Goal: Task Accomplishment & Management: Manage account settings

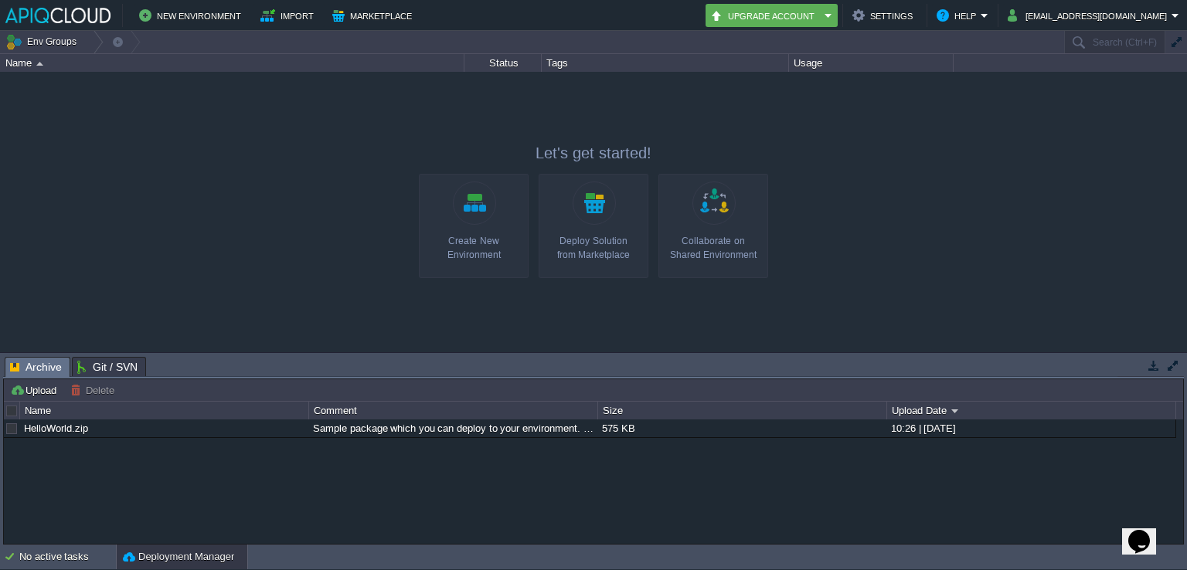
click at [842, 32] on td "Env Groups" at bounding box center [531, 42] width 1063 height 22
click at [820, 19] on button "Upgrade Account" at bounding box center [765, 15] width 110 height 19
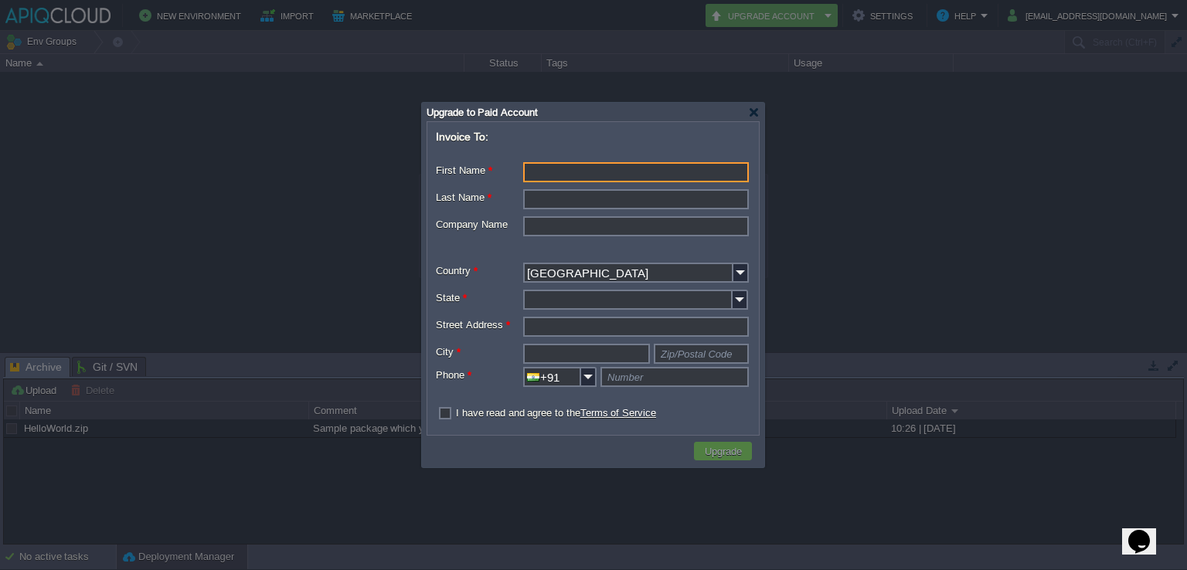
click at [546, 165] on input "First Name *" at bounding box center [636, 172] width 226 height 20
type input "[PERSON_NAME]"
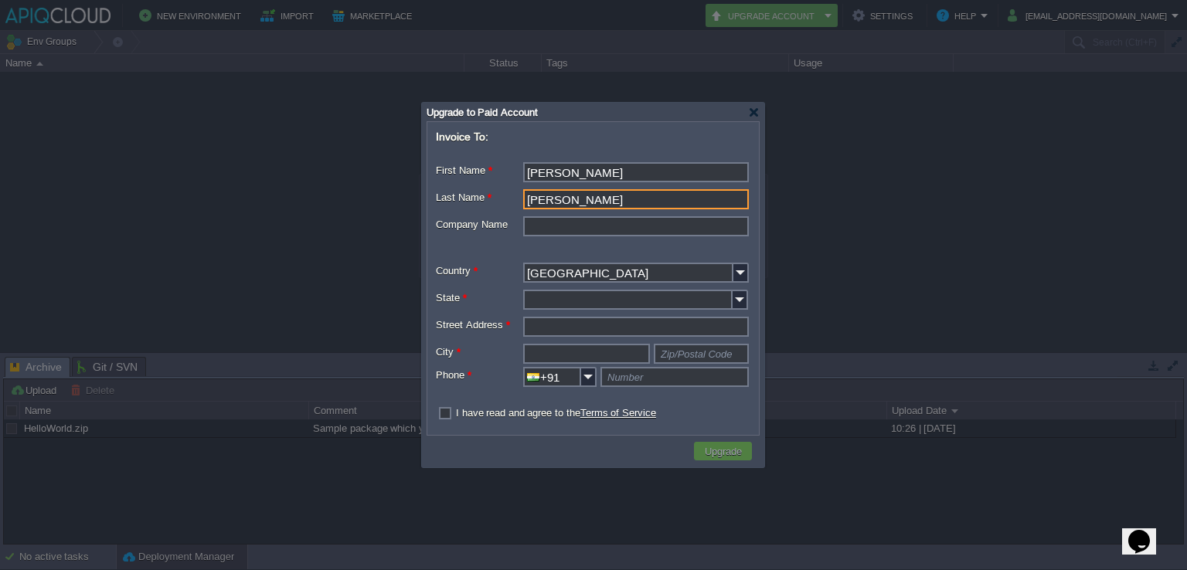
type input "Patwardhan"
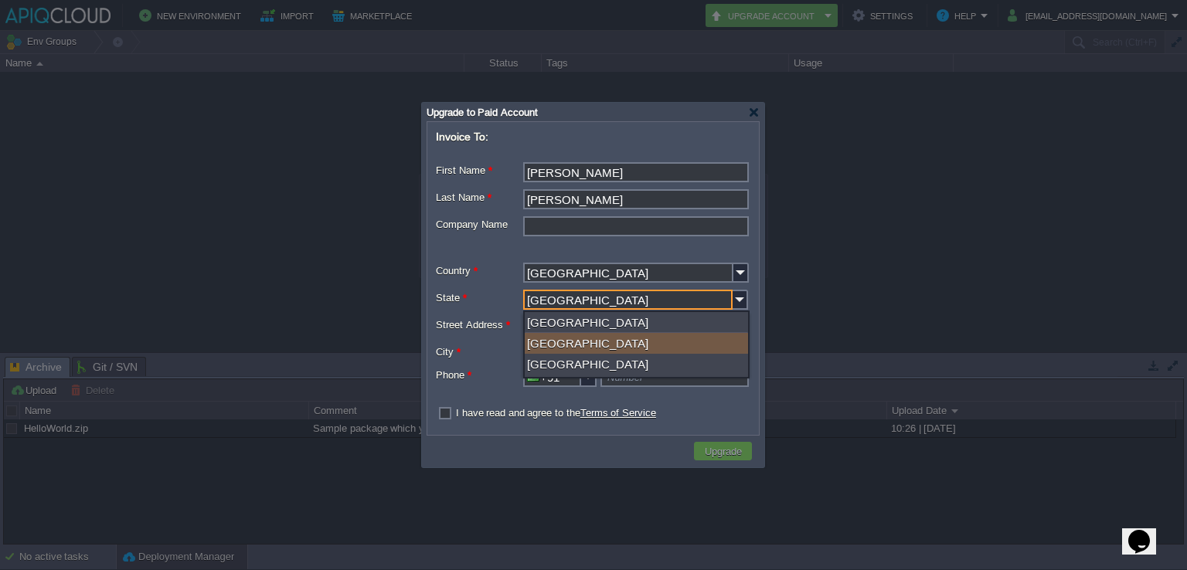
click at [589, 346] on div "Maharashtra" at bounding box center [636, 343] width 223 height 21
type input "Maharashtra"
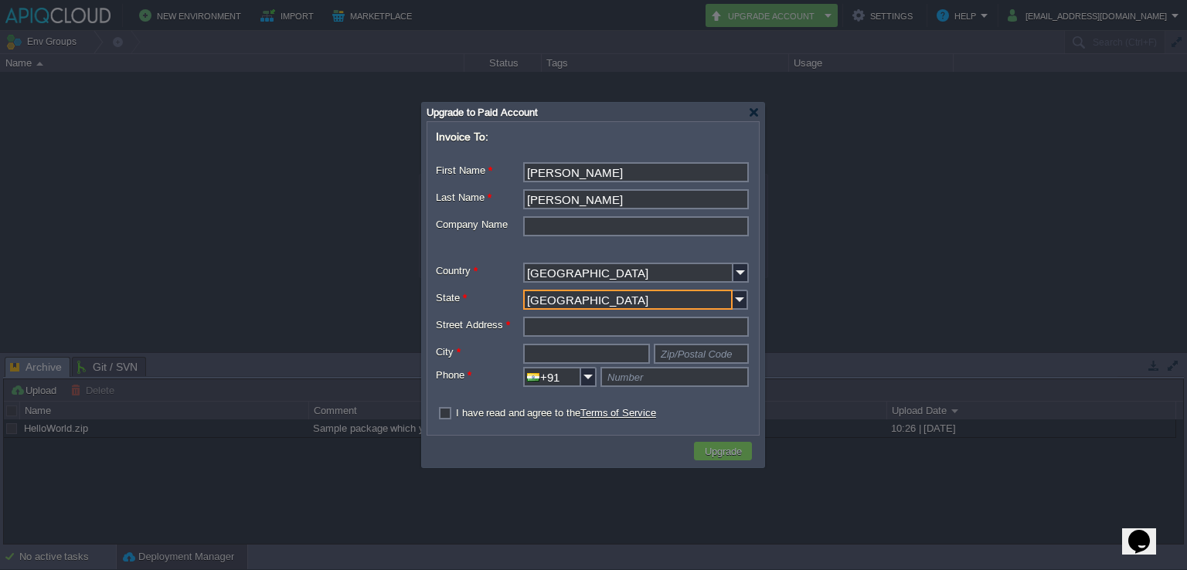
click at [587, 328] on input "Street Address *" at bounding box center [636, 327] width 226 height 20
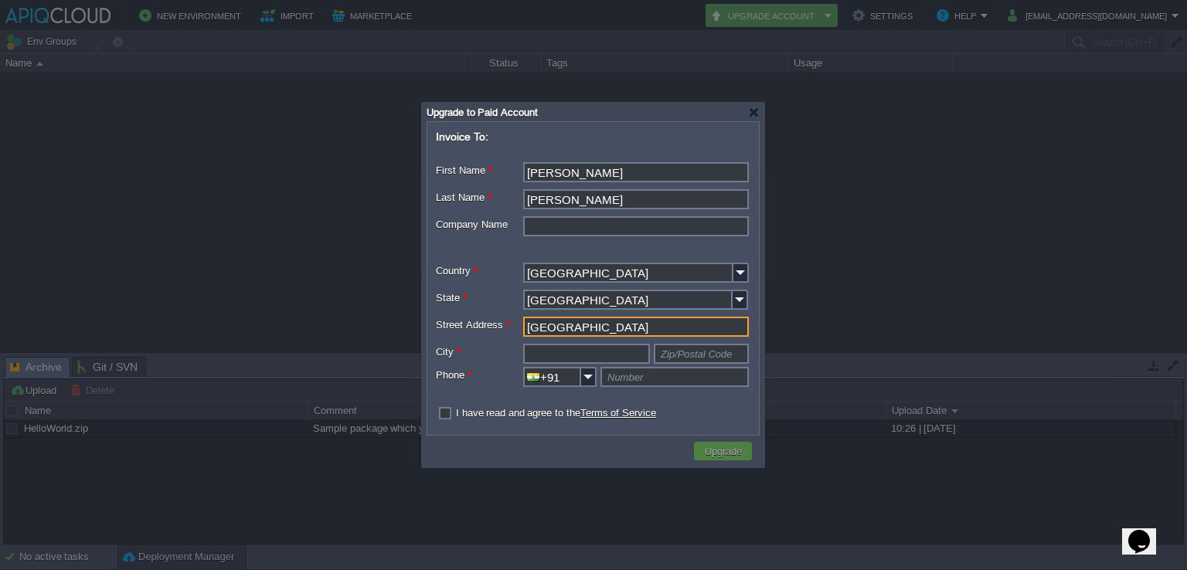
type input "Sinhgad Road"
type input "P"
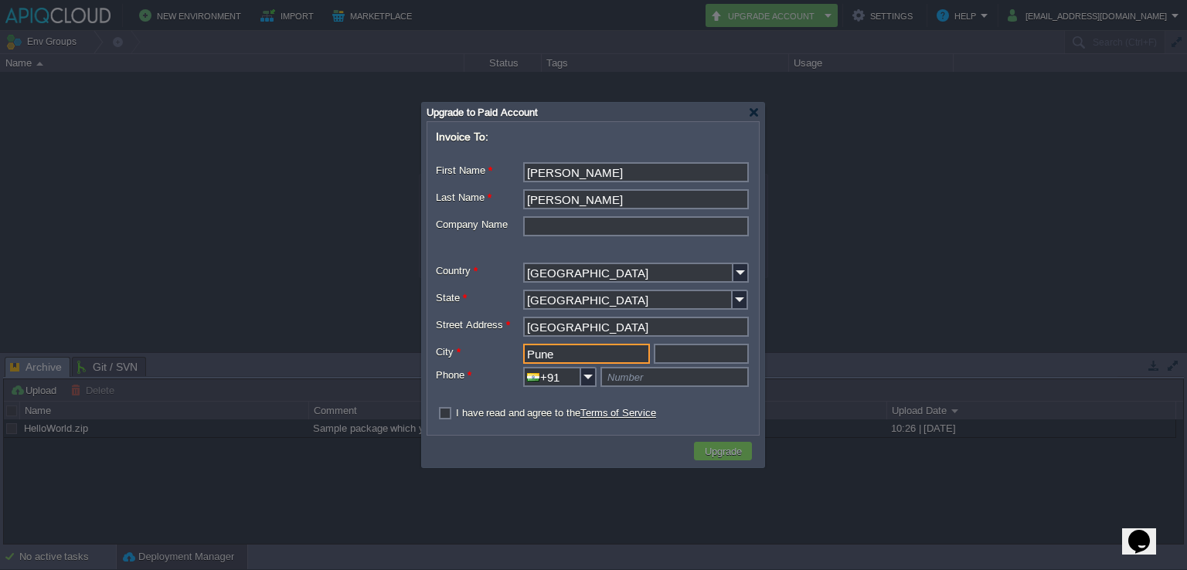
type input "Pune"
click at [612, 334] on input "Sinhgad Road" at bounding box center [636, 327] width 226 height 20
click at [677, 350] on input "text" at bounding box center [701, 354] width 95 height 20
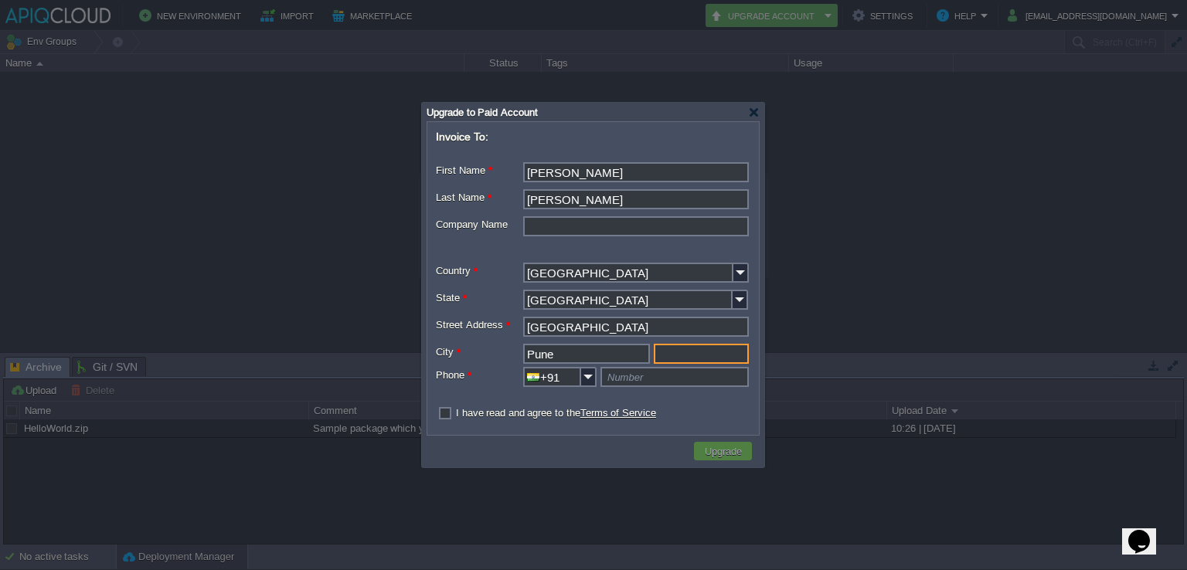
type input "Zip/Postal Code"
click at [655, 372] on input "text" at bounding box center [674, 377] width 148 height 20
type input "Number"
click at [682, 359] on input "text" at bounding box center [701, 354] width 95 height 20
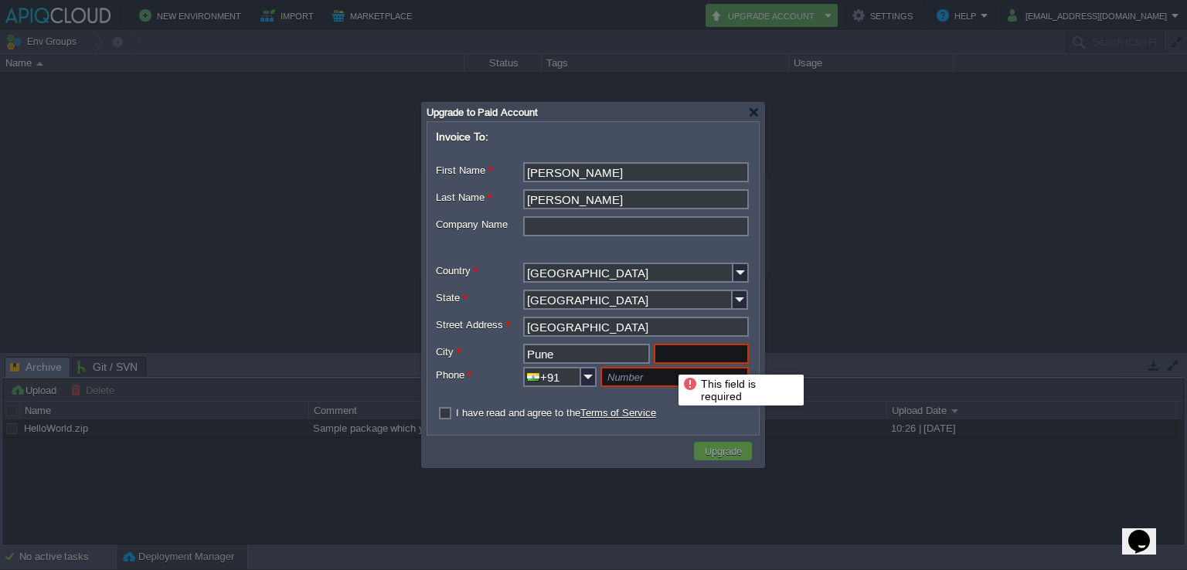
click at [672, 356] on input "text" at bounding box center [701, 354] width 95 height 20
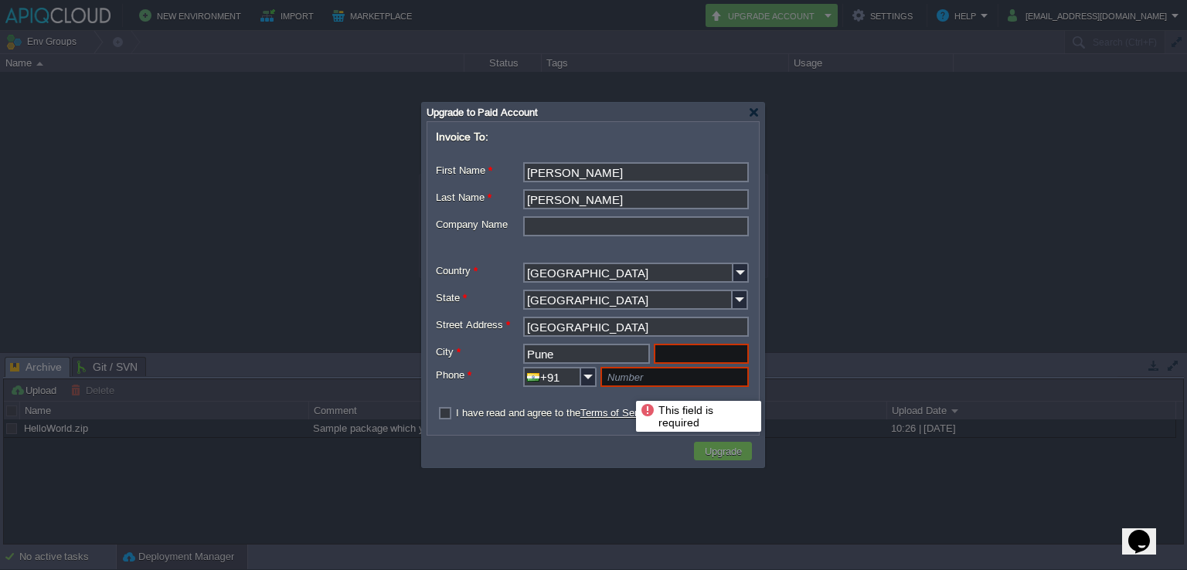
type input "Zip/Postal Code"
click at [625, 384] on input "text" at bounding box center [674, 377] width 148 height 20
type input "Number"
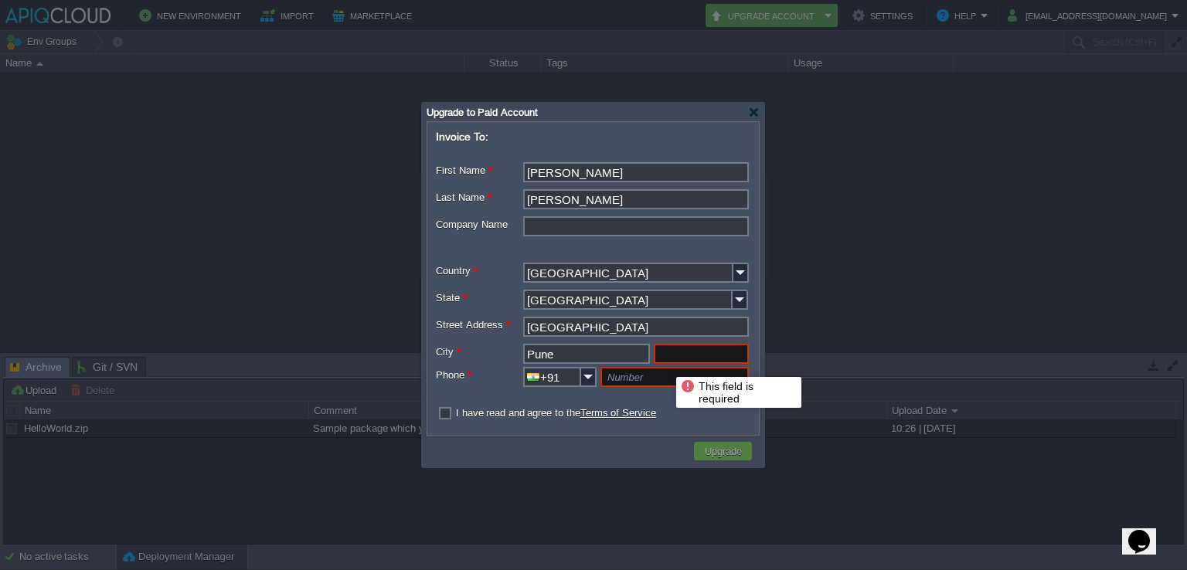
click at [672, 353] on input "text" at bounding box center [701, 354] width 95 height 20
type input "411068"
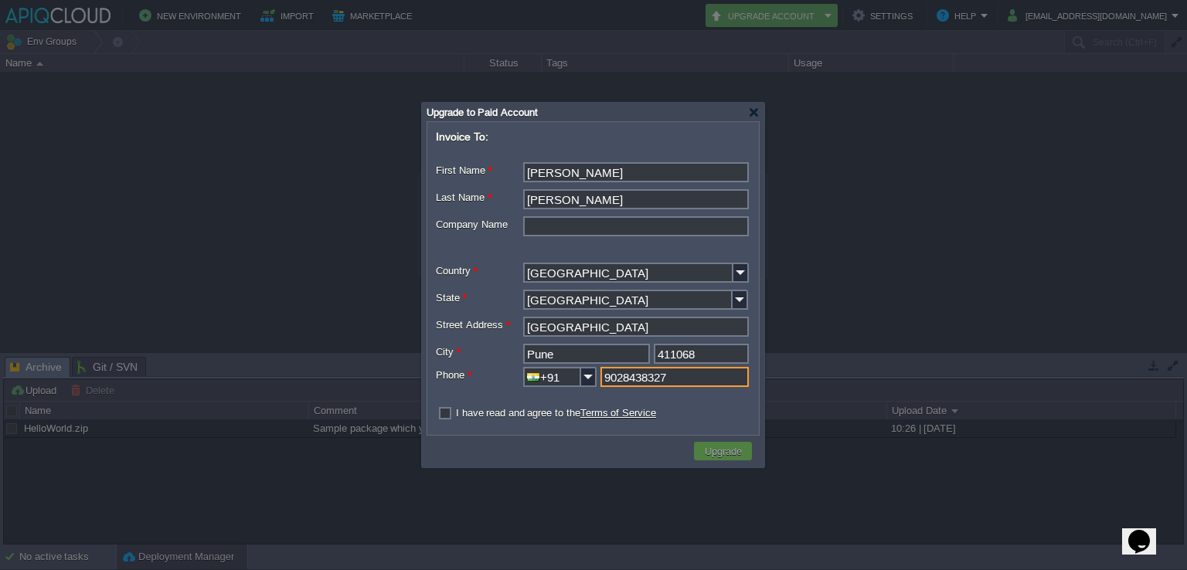
type input "9028438327"
click at [456, 412] on label "I have read and agree to the Terms of Service" at bounding box center [556, 413] width 200 height 12
click at [446, 412] on input "checkbox" at bounding box center [441, 414] width 10 height 10
checkbox input "true"
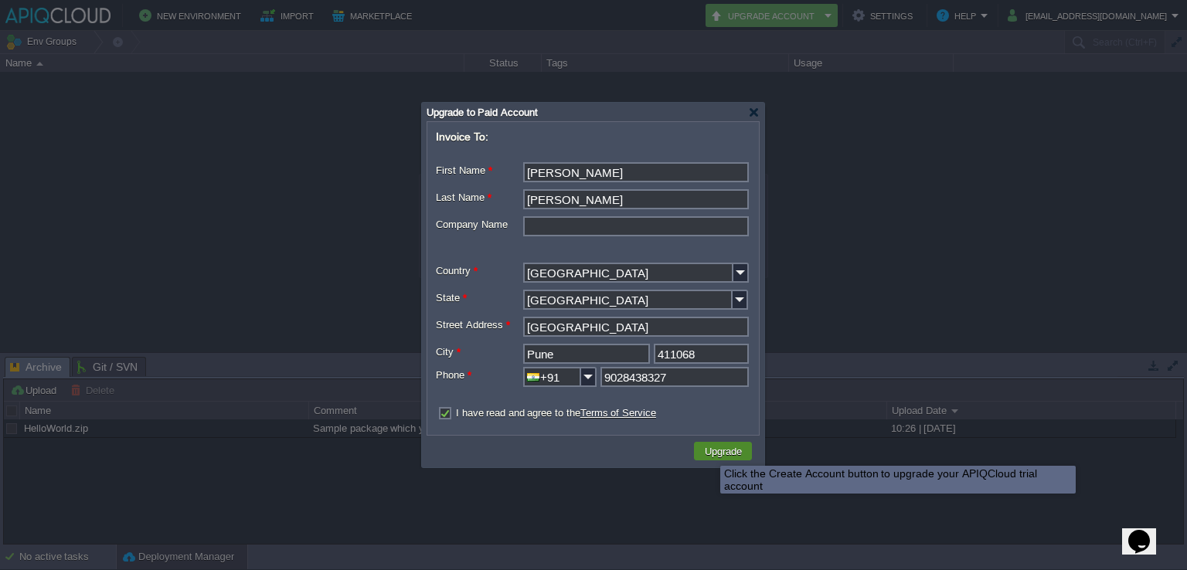
click at [709, 452] on button "Upgrade" at bounding box center [723, 451] width 46 height 14
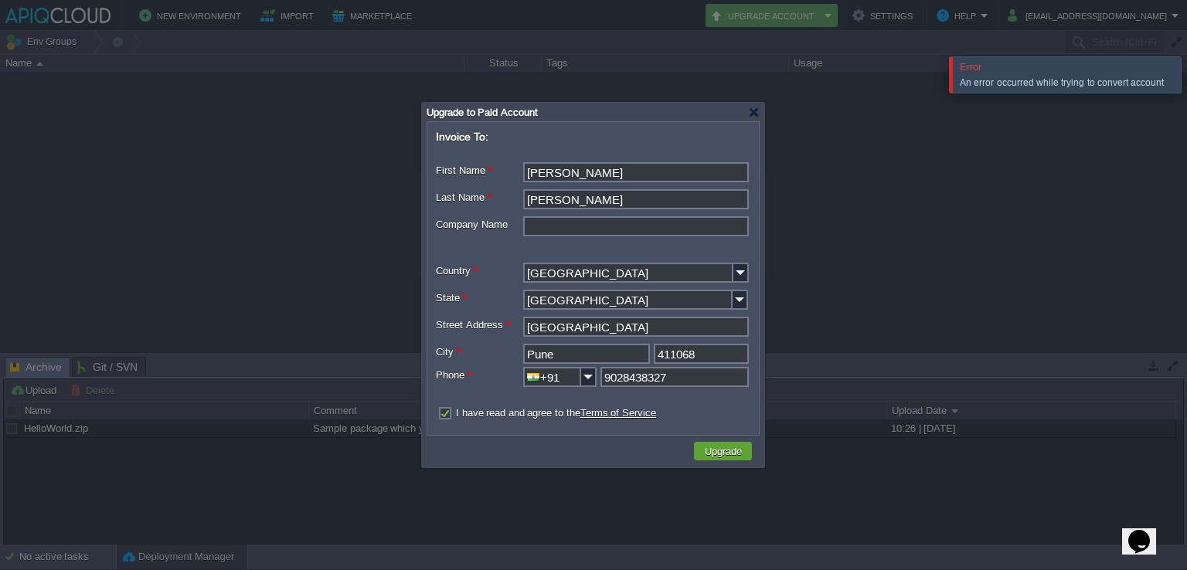
click at [698, 357] on input "411068" at bounding box center [701, 354] width 95 height 20
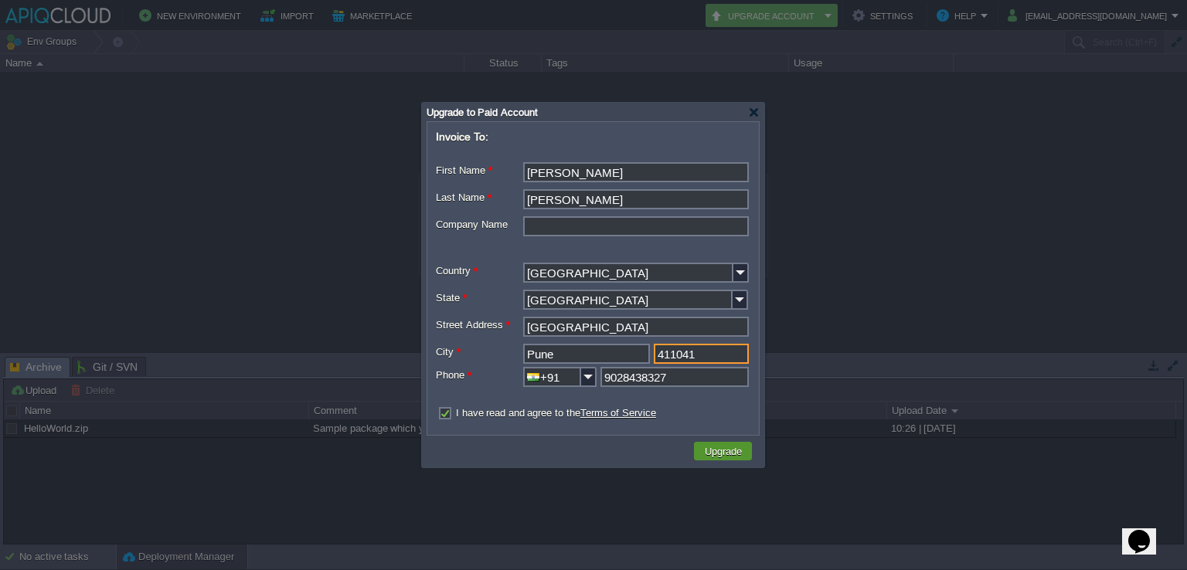
type input "411041"
click at [720, 458] on td "Upgrade" at bounding box center [723, 451] width 58 height 19
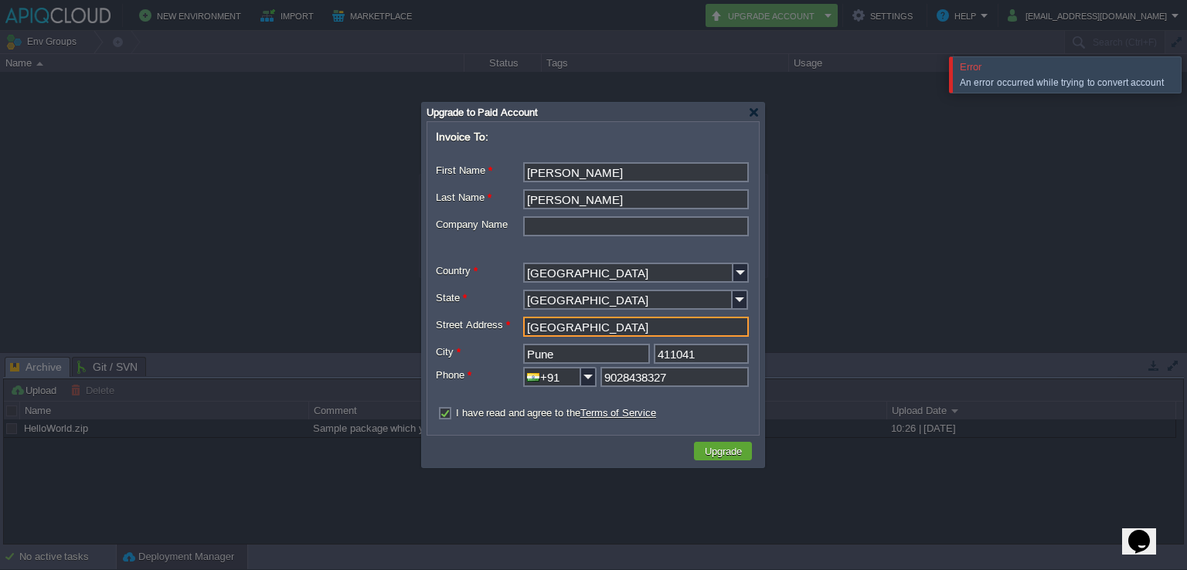
click at [529, 323] on input "Sinhgad Road" at bounding box center [636, 327] width 226 height 20
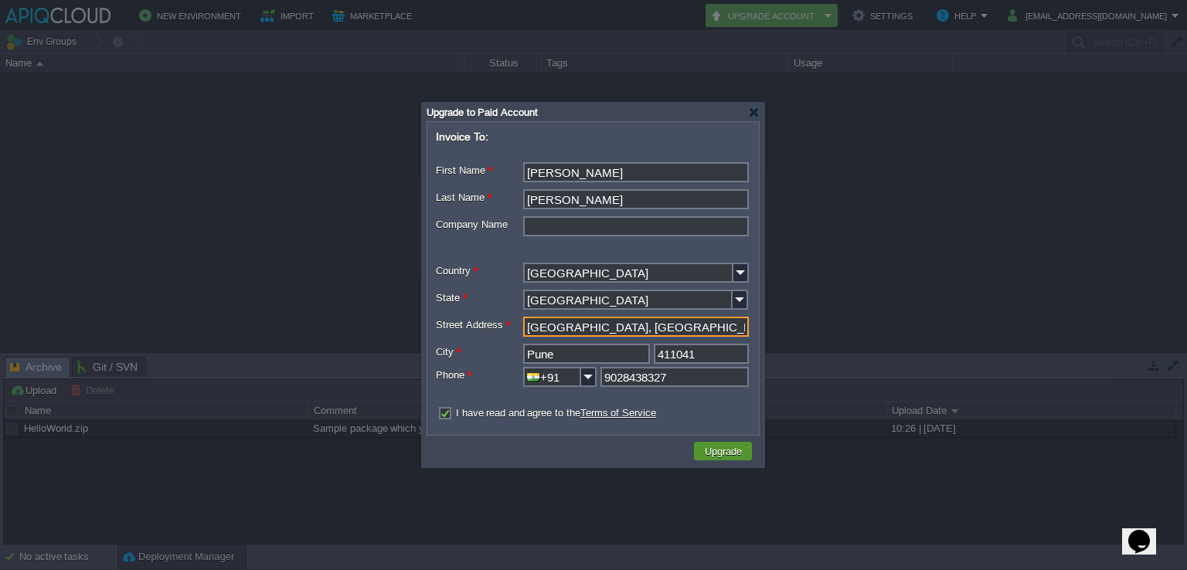
type input "Nanded City, Sinhgad Road"
click at [733, 442] on td "Upgrade" at bounding box center [723, 451] width 58 height 19
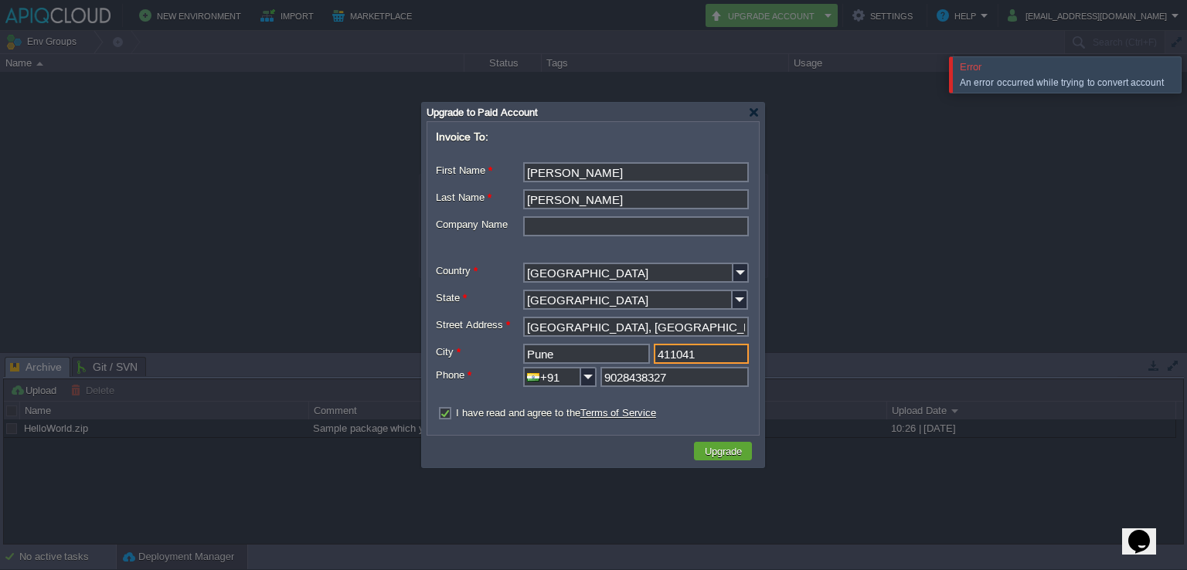
click at [706, 354] on input "411041" at bounding box center [701, 354] width 95 height 20
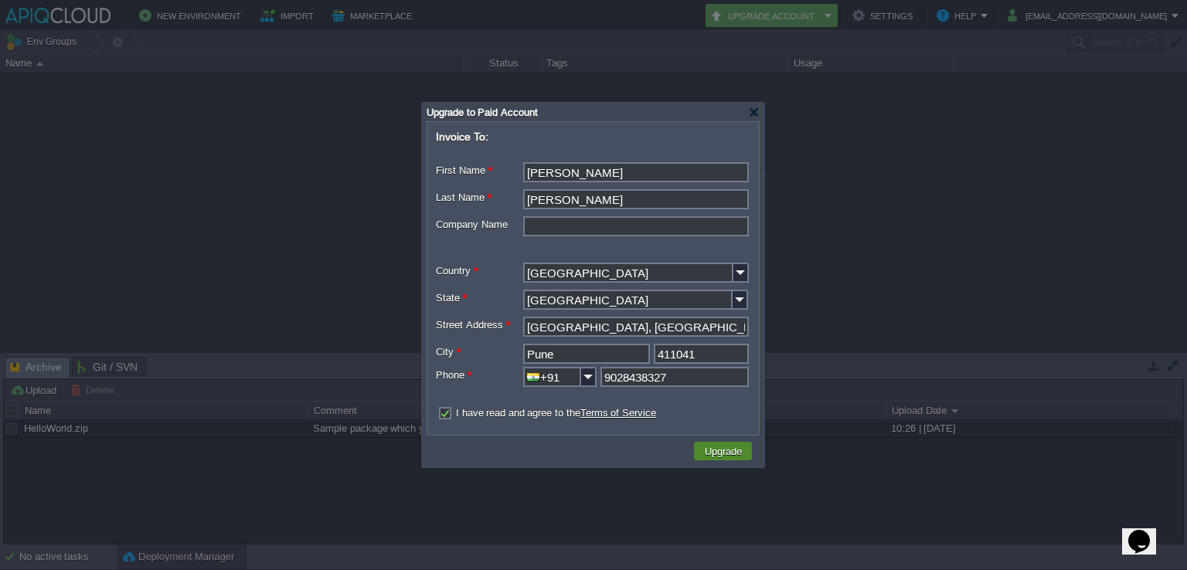
click at [717, 446] on button "Upgrade" at bounding box center [723, 451] width 46 height 14
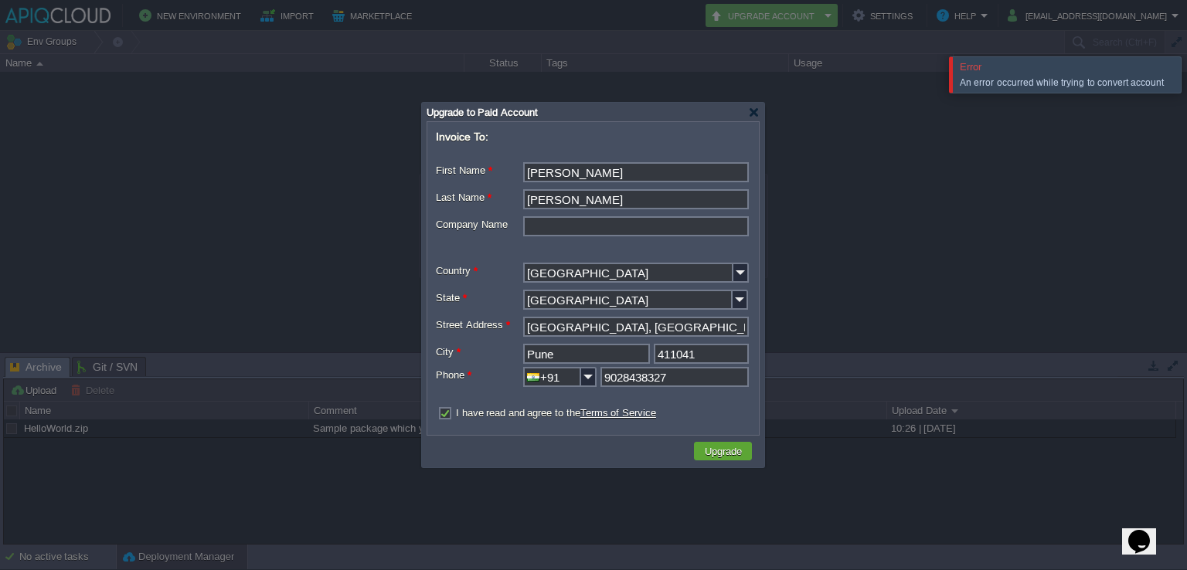
click at [1186, 69] on div at bounding box center [1206, 74] width 0 height 36
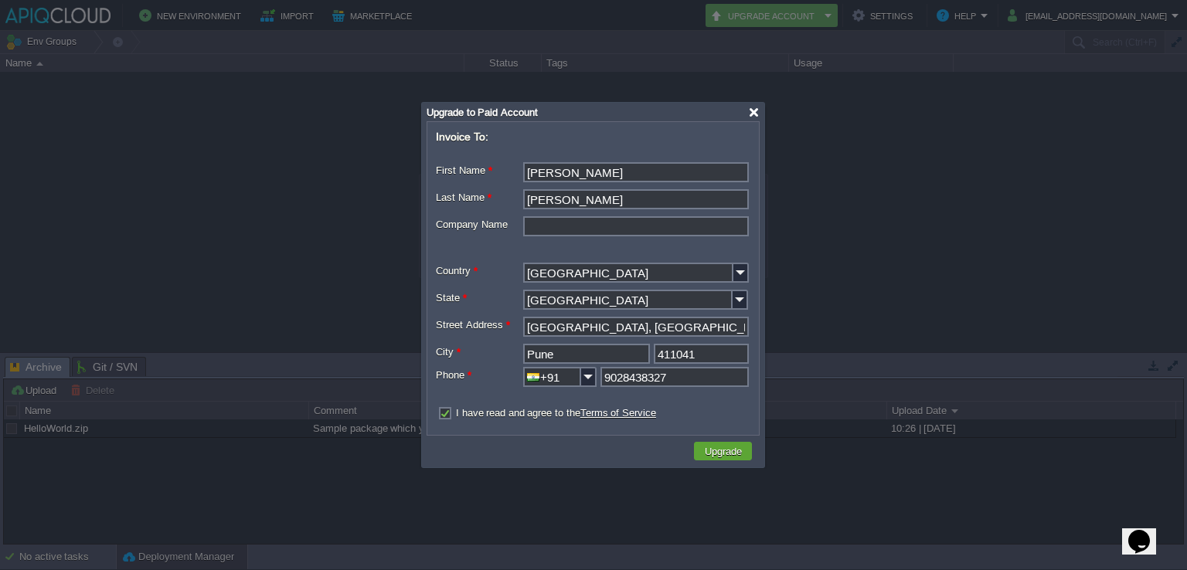
click at [754, 109] on div at bounding box center [754, 113] width 12 height 12
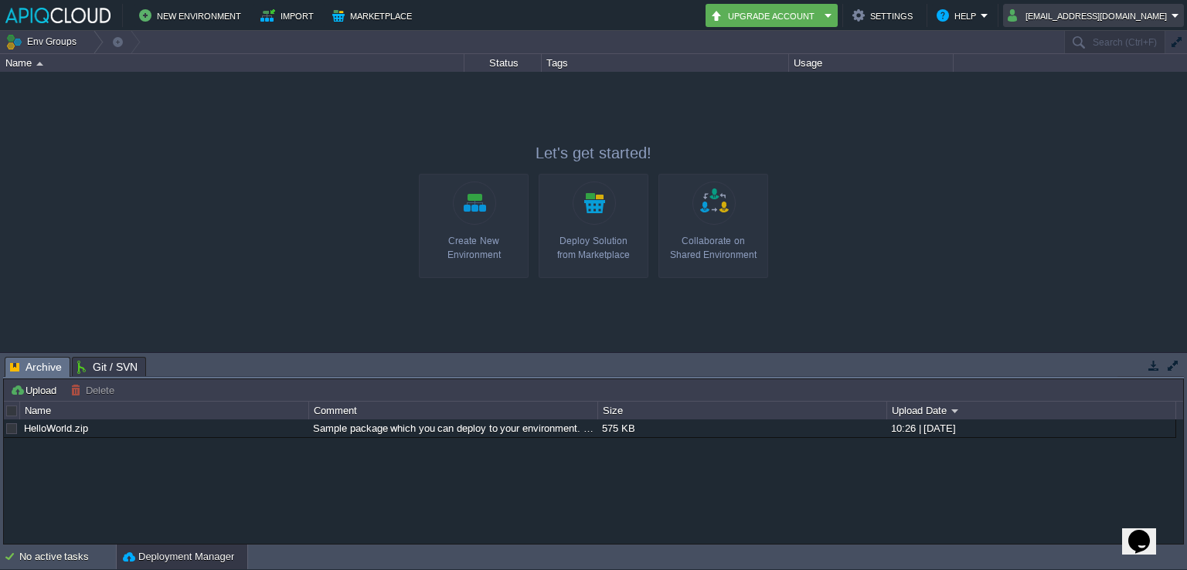
click at [1151, 13] on button "ava0451pat@gmail.com" at bounding box center [1090, 15] width 164 height 19
click at [1076, 79] on span "Sign out" at bounding box center [1086, 82] width 37 height 12
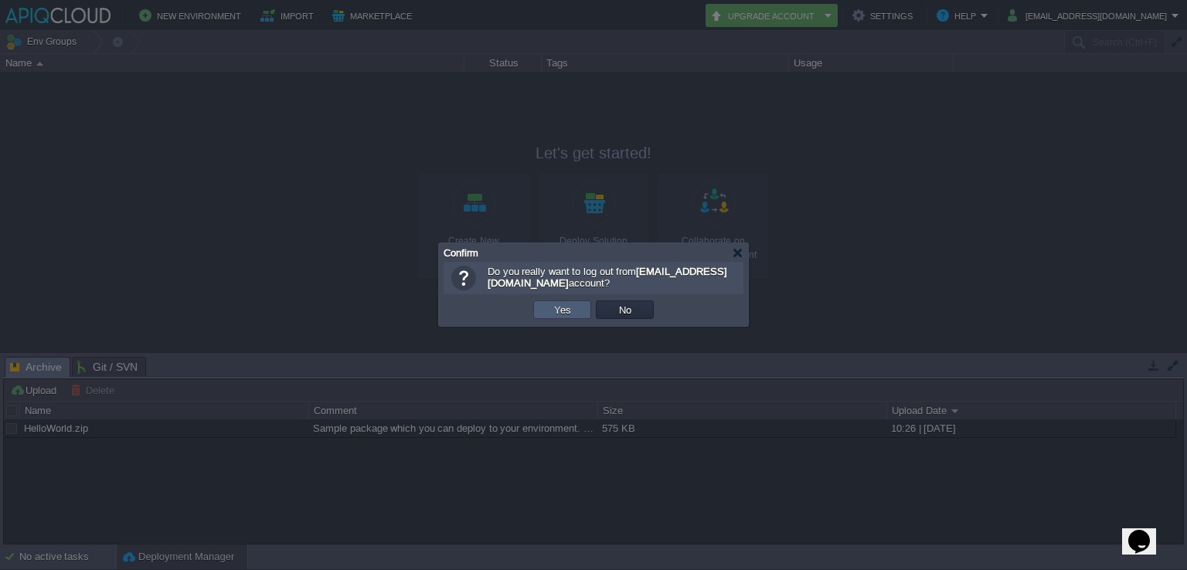
click at [560, 308] on button "Yes" at bounding box center [562, 310] width 26 height 14
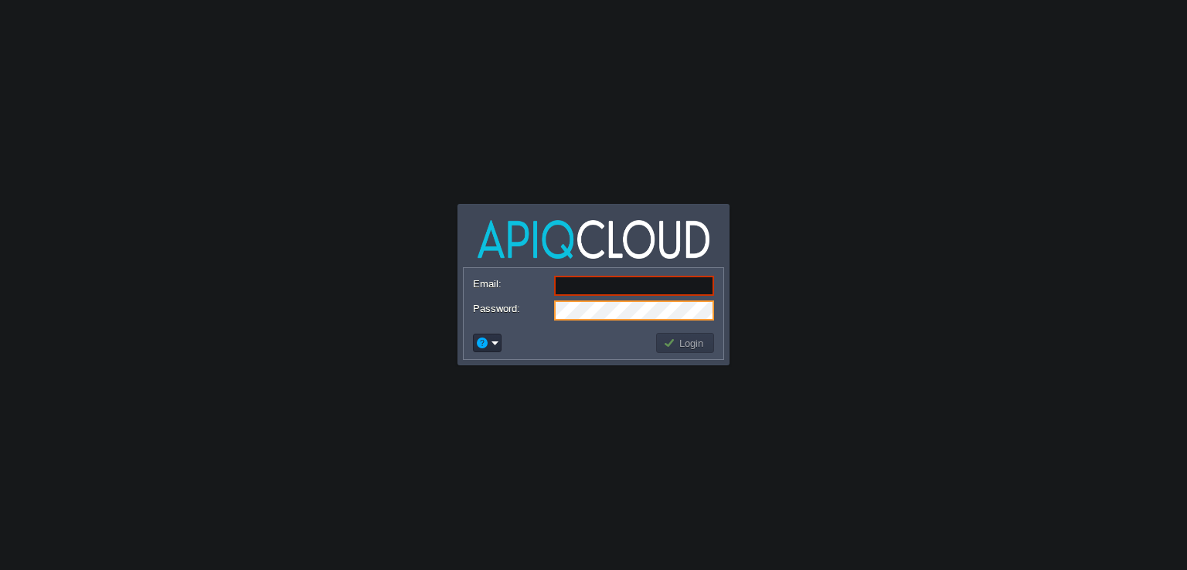
click at [576, 272] on form "Email: Password:" at bounding box center [594, 297] width 260 height 59
click at [573, 282] on input "Email:" at bounding box center [634, 286] width 160 height 20
type input "[EMAIL_ADDRESS][DOMAIN_NAME]"
click at [683, 333] on td "Login" at bounding box center [685, 343] width 58 height 20
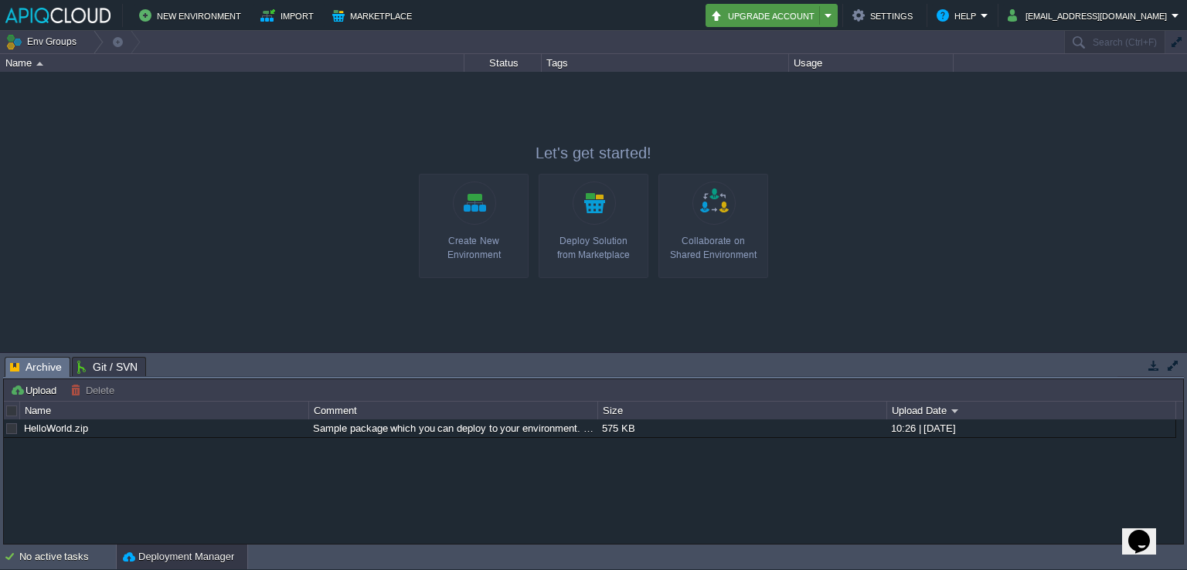
click at [818, 17] on button "Upgrade Account" at bounding box center [765, 15] width 110 height 19
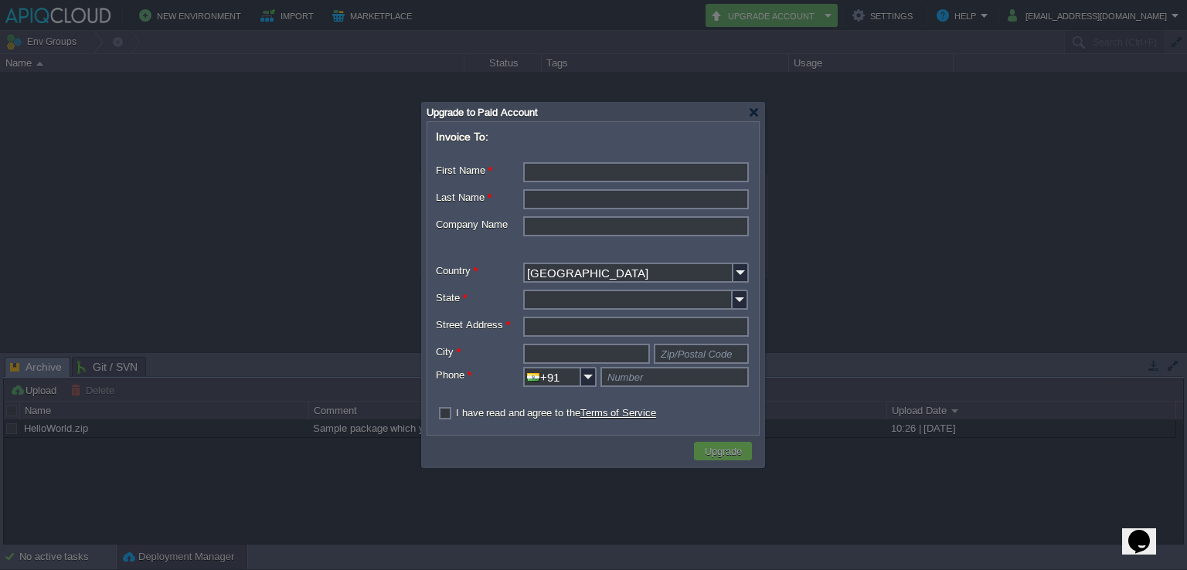
click at [544, 175] on input "First Name *" at bounding box center [636, 172] width 226 height 20
type input "[PERSON_NAME]"
type input "Patwardhan"
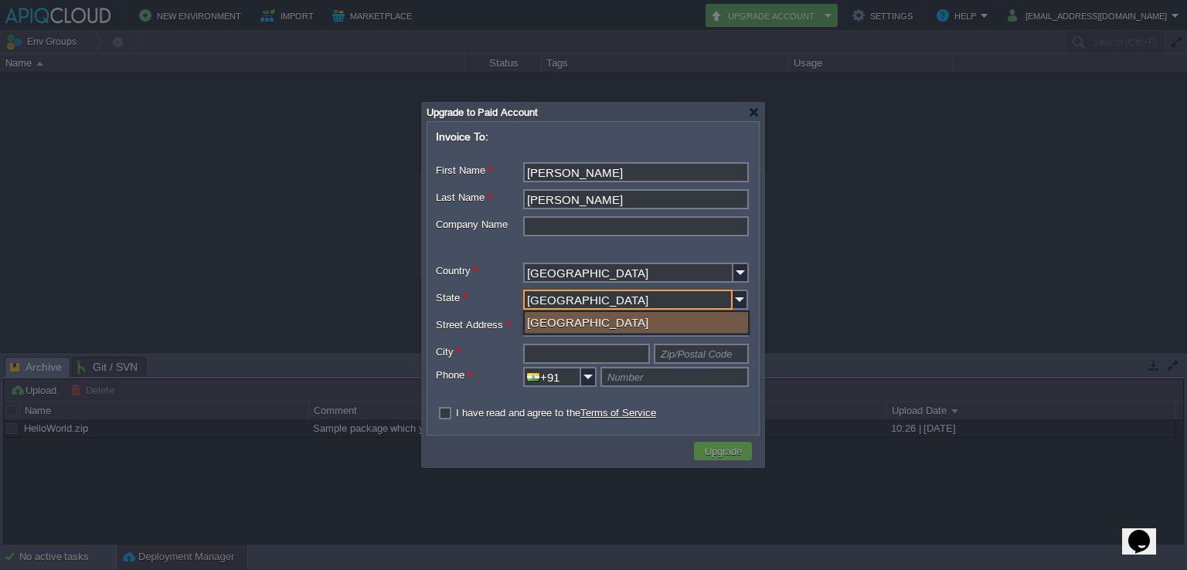
type input "Maharashtra"
click at [569, 314] on div "Maharashtra" at bounding box center [636, 322] width 223 height 21
click at [556, 328] on input "Street Address *" at bounding box center [636, 327] width 226 height 20
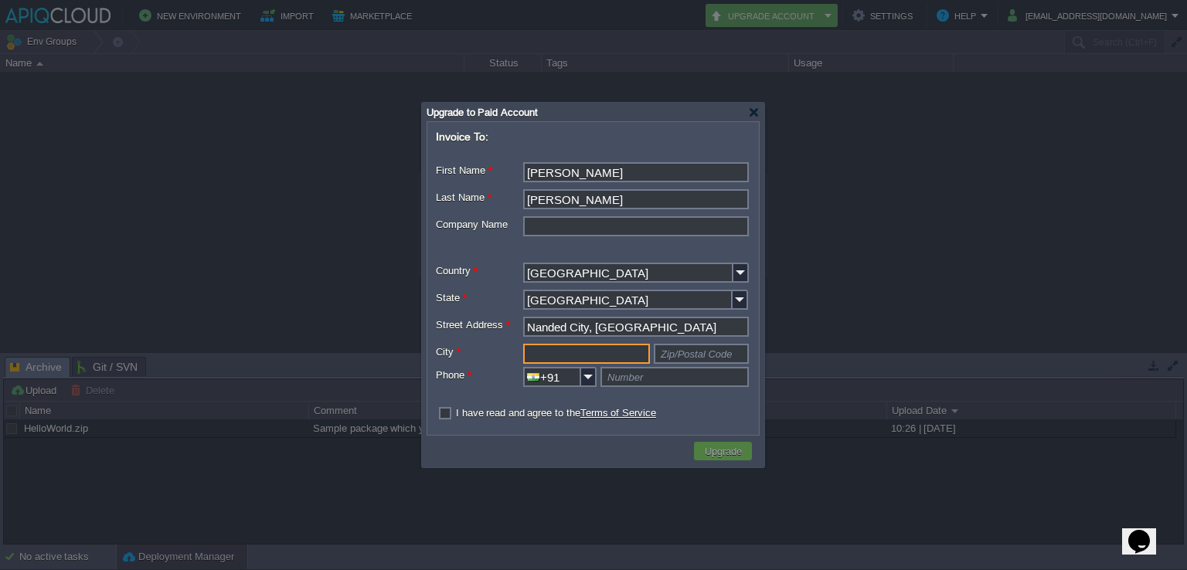
click at [662, 325] on input "Nanded City, Sinhgad" at bounding box center [636, 327] width 226 height 20
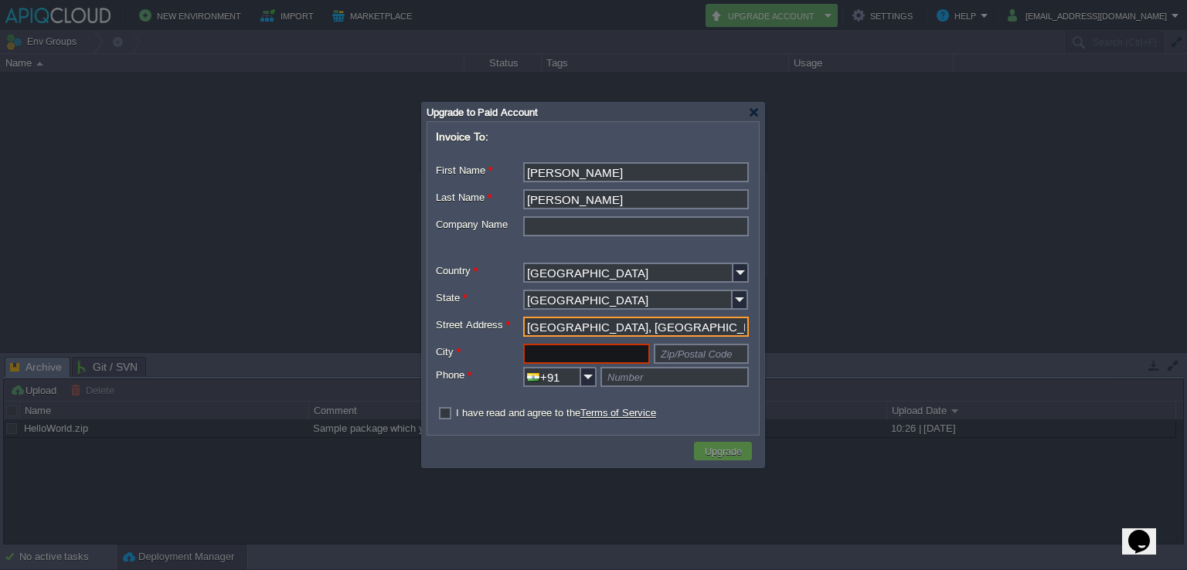
type input "Nanded City, Sinhgad Road"
click at [578, 353] on input "text" at bounding box center [586, 354] width 127 height 20
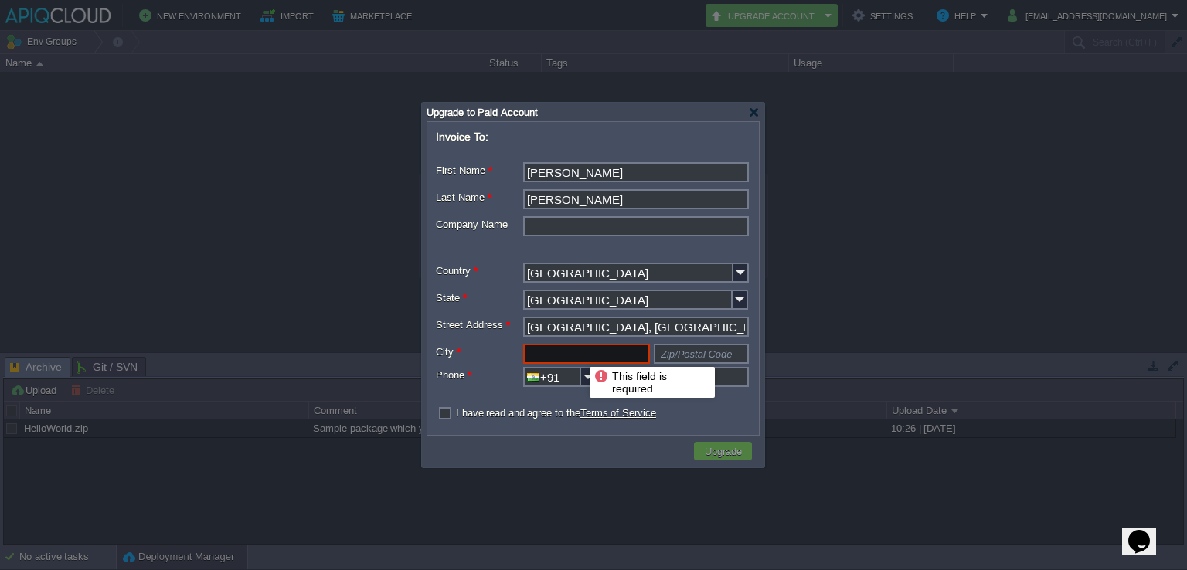
type input "P"
type input "Pune"
type input "411041"
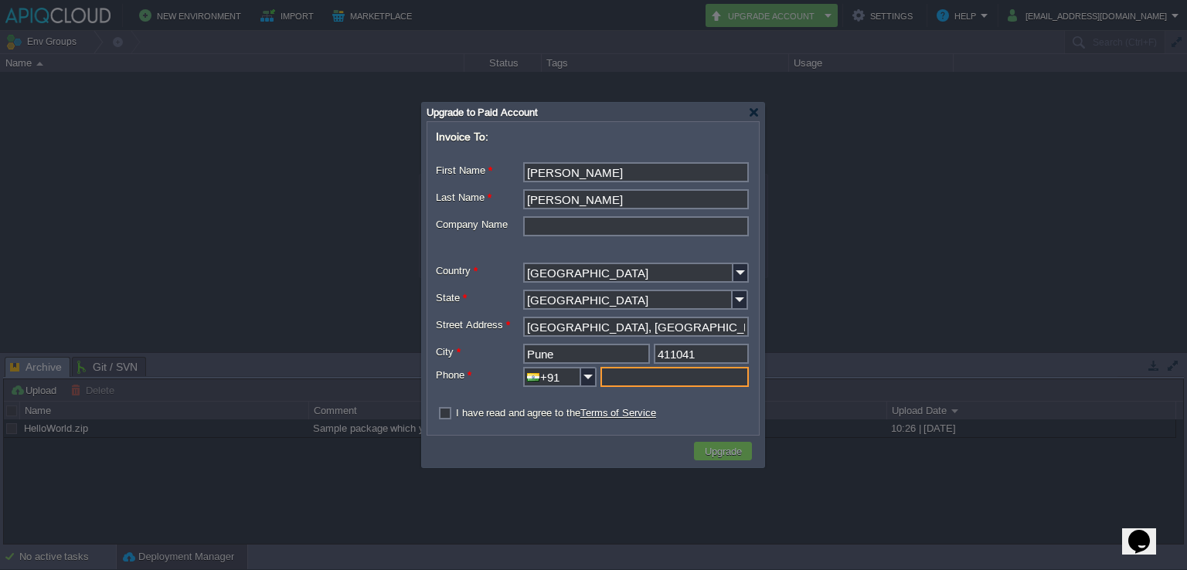
click at [723, 379] on input "text" at bounding box center [674, 377] width 148 height 20
type input "9028438327"
click at [456, 415] on label "I have read and agree to the Terms of Service" at bounding box center [556, 413] width 200 height 12
click at [441, 415] on input "checkbox" at bounding box center [441, 414] width 10 height 10
click at [702, 451] on button "Upgrade" at bounding box center [723, 451] width 46 height 14
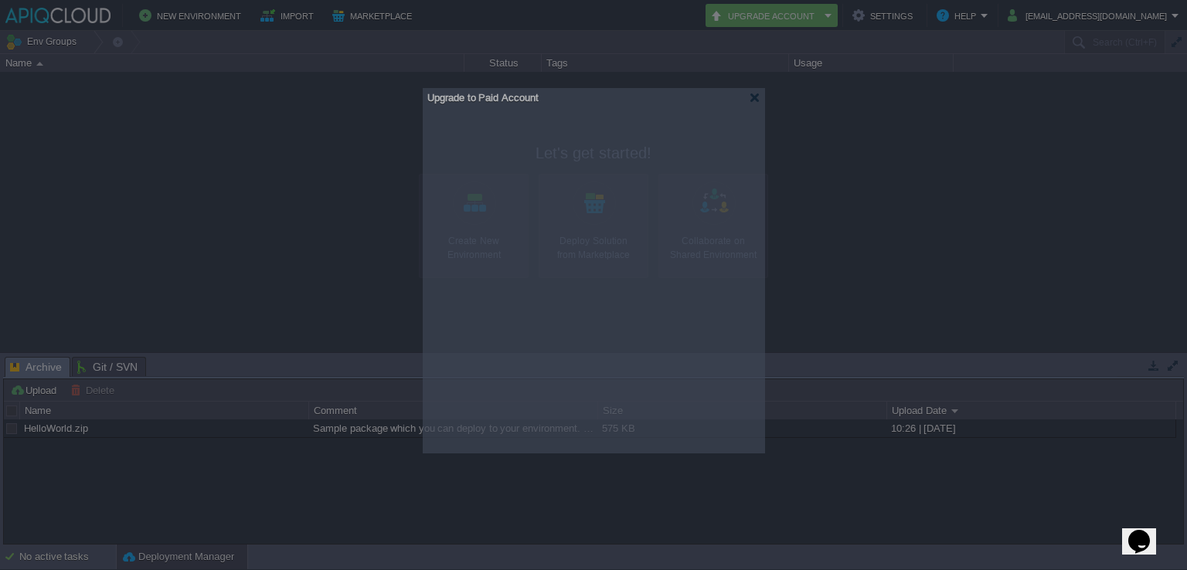
drag, startPoint x: 539, startPoint y: 118, endPoint x: 540, endPoint y: 104, distance: 14.7
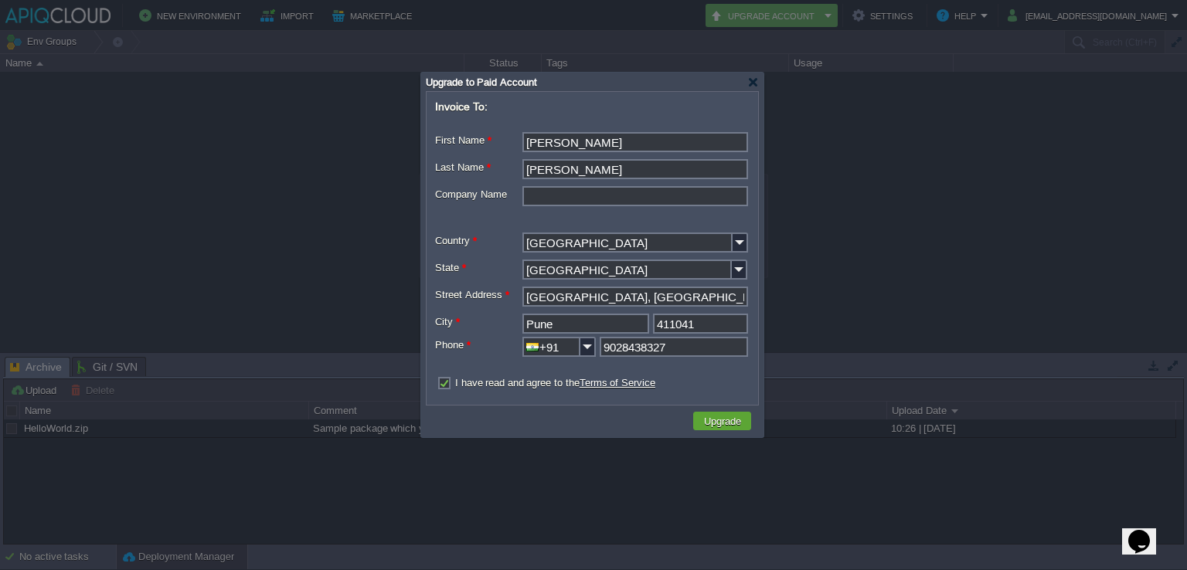
click at [490, 386] on label "I have read and agree to the Terms of Service" at bounding box center [555, 383] width 200 height 12
click at [445, 386] on input "checkbox" at bounding box center [440, 384] width 10 height 10
click at [464, 386] on label "I have read and agree to the Terms of Service" at bounding box center [555, 383] width 200 height 12
click at [445, 386] on input "checkbox" at bounding box center [440, 384] width 10 height 10
checkbox input "true"
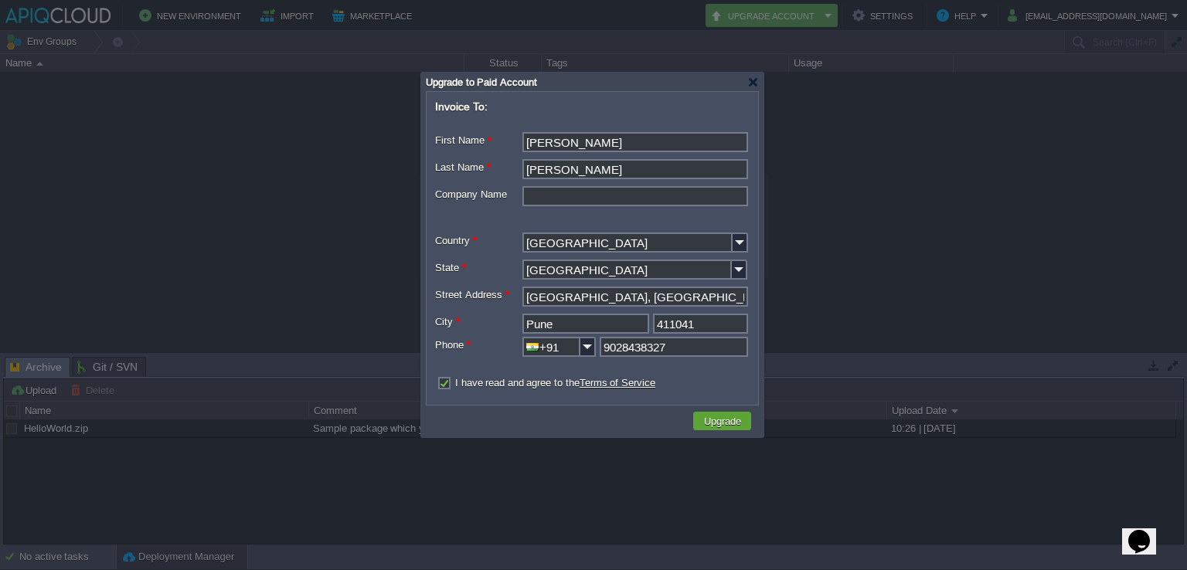
click at [625, 388] on link "Terms of Service" at bounding box center [618, 383] width 76 height 12
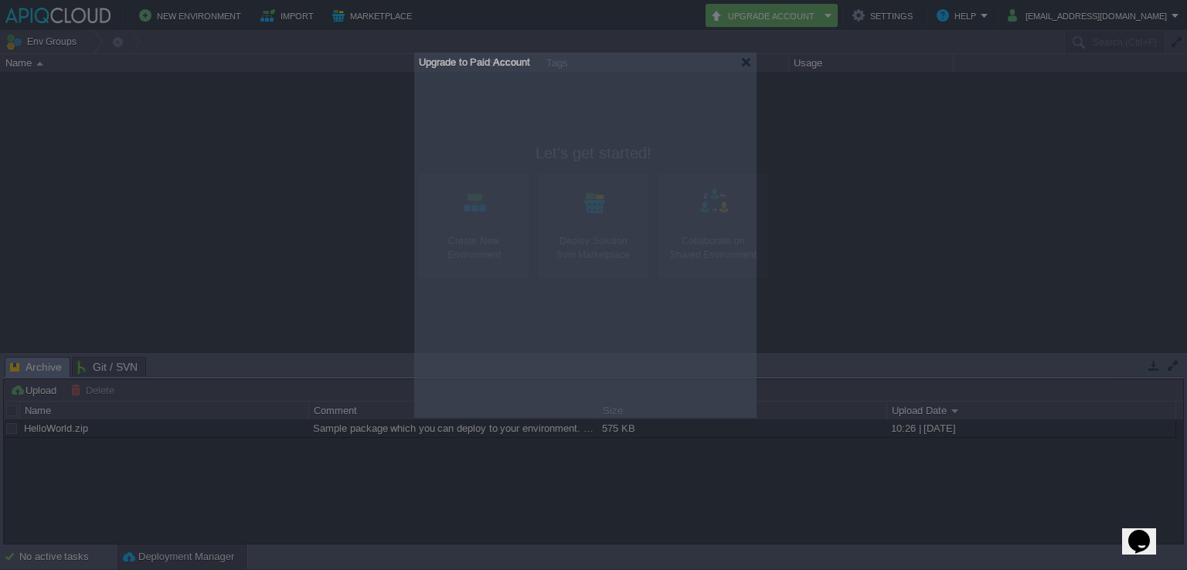
drag, startPoint x: 594, startPoint y: 83, endPoint x: 587, endPoint y: 63, distance: 21.3
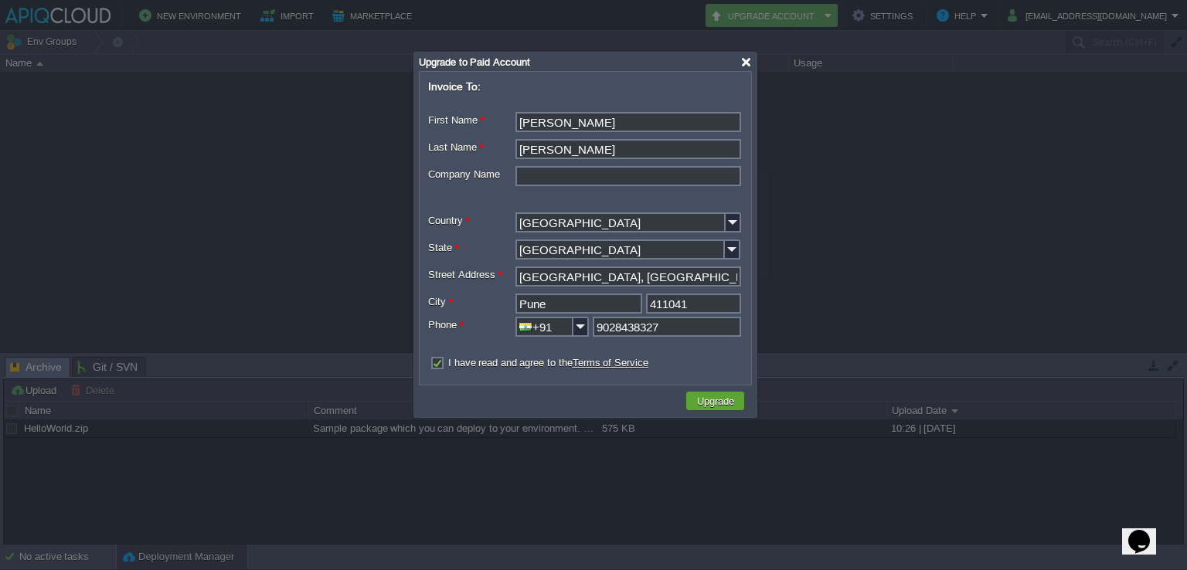
click at [740, 64] on div at bounding box center [746, 62] width 12 height 12
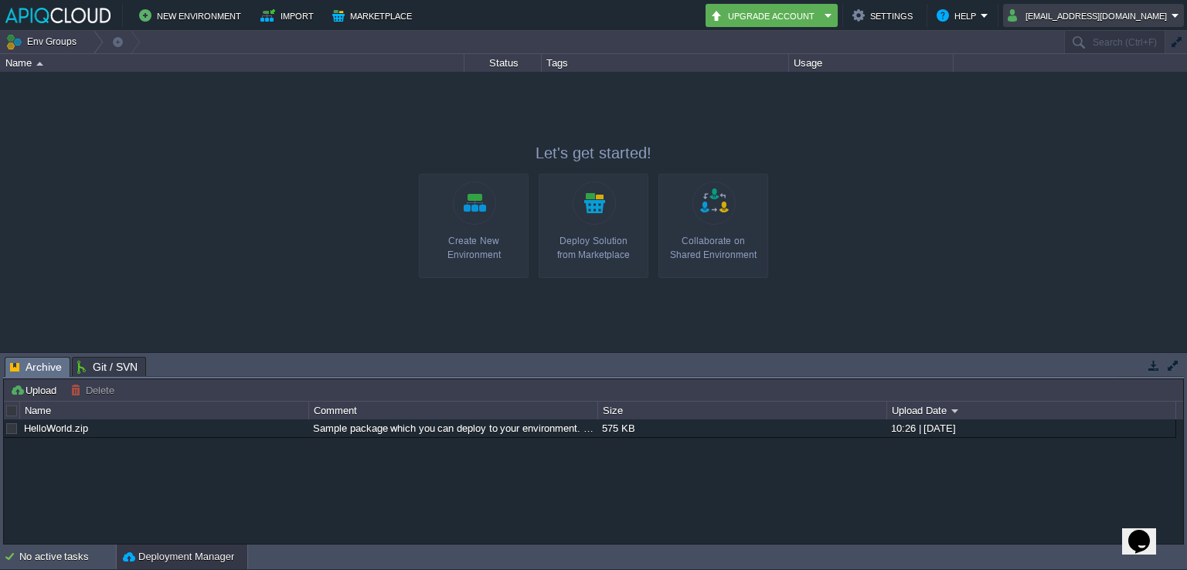
click at [1134, 19] on button "ava0451pat@gmail.com" at bounding box center [1090, 15] width 164 height 19
click at [1098, 81] on span "Sign out" at bounding box center [1086, 82] width 37 height 12
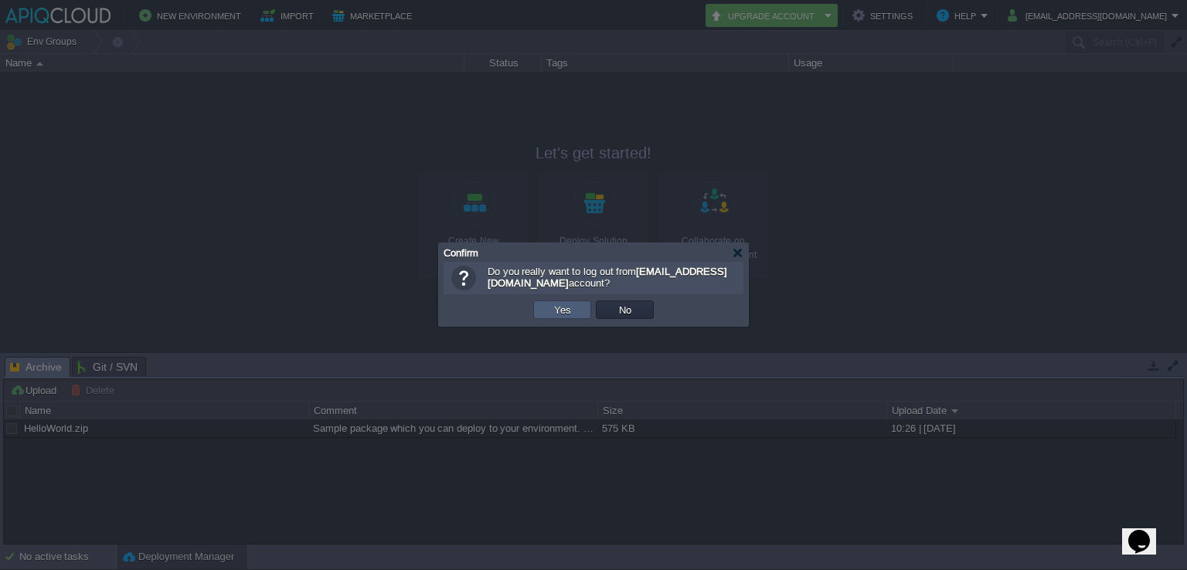
click at [560, 307] on button "Yes" at bounding box center [562, 310] width 26 height 14
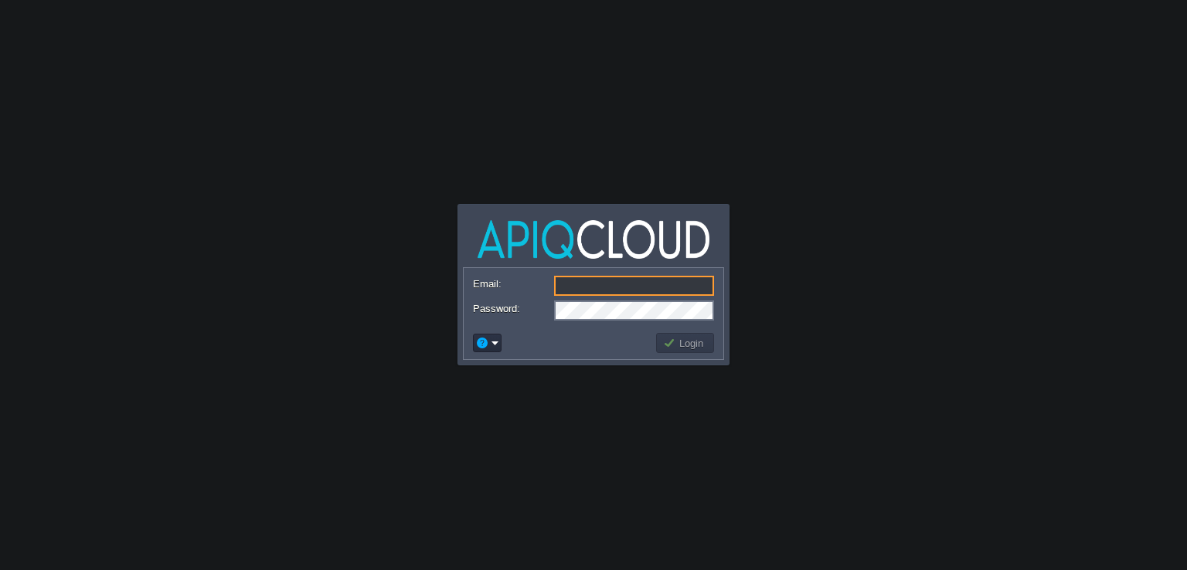
click at [578, 294] on input "Email:" at bounding box center [634, 286] width 160 height 20
type input "[EMAIL_ADDRESS][DOMAIN_NAME]"
click at [671, 345] on button "Login" at bounding box center [685, 343] width 45 height 14
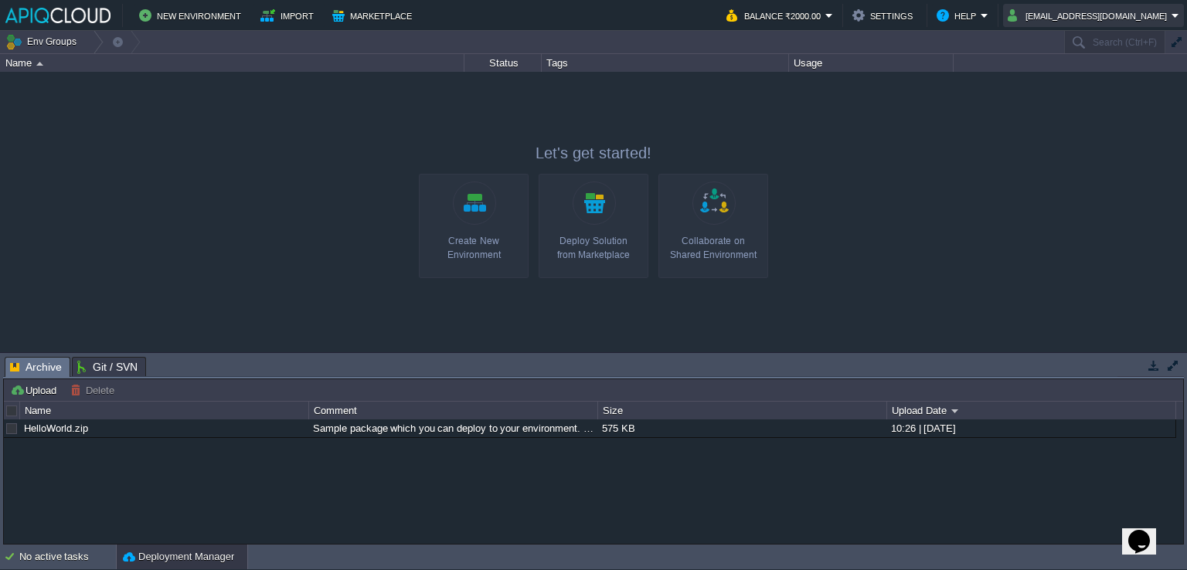
click at [1166, 19] on button "[EMAIL_ADDRESS][DOMAIN_NAME]" at bounding box center [1090, 15] width 164 height 19
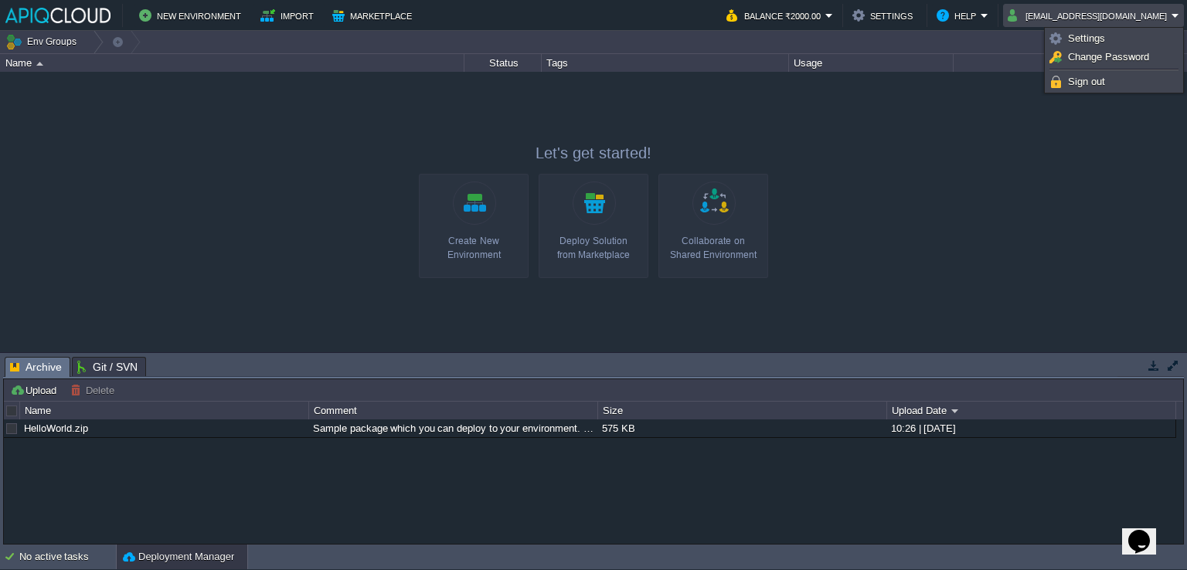
click at [1166, 19] on button "[EMAIL_ADDRESS][DOMAIN_NAME]" at bounding box center [1090, 15] width 164 height 19
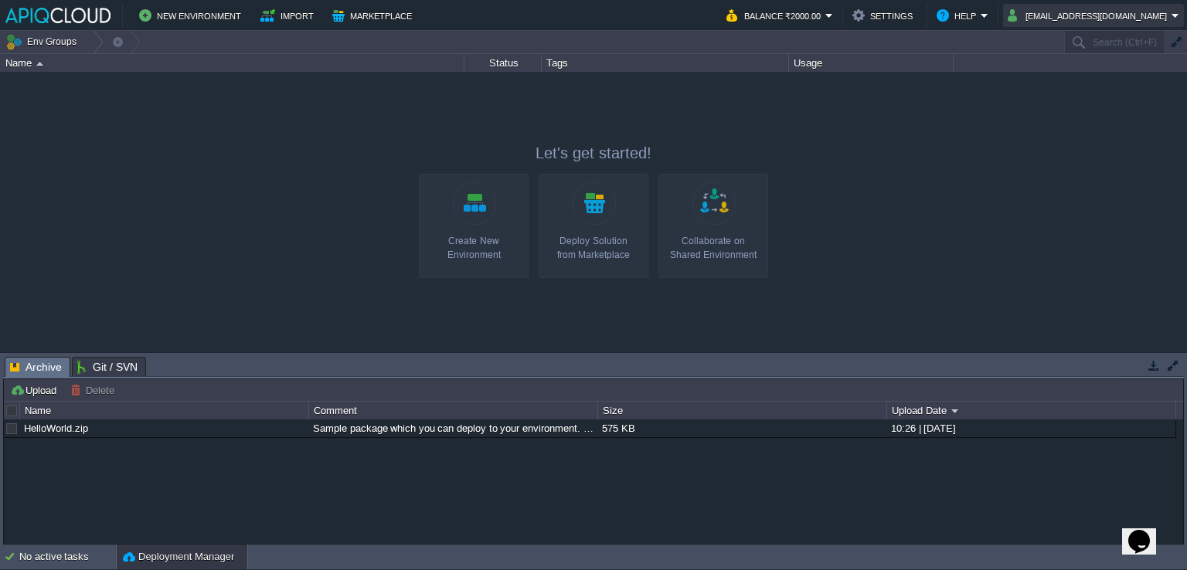
click at [1166, 19] on button "[EMAIL_ADDRESS][DOMAIN_NAME]" at bounding box center [1090, 15] width 164 height 19
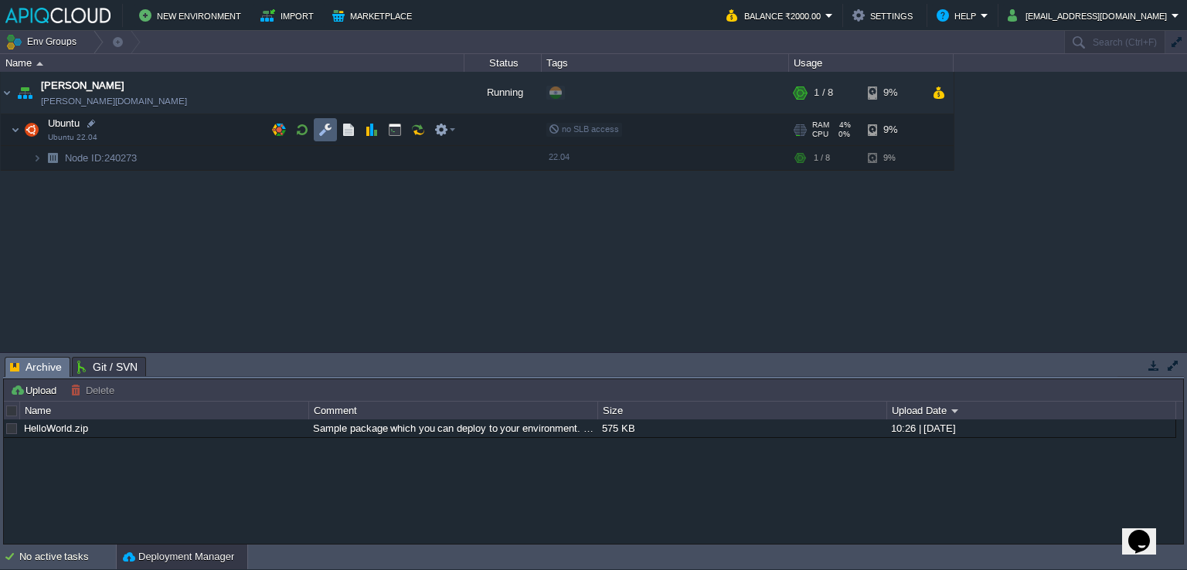
click at [332, 121] on td at bounding box center [325, 129] width 23 height 23
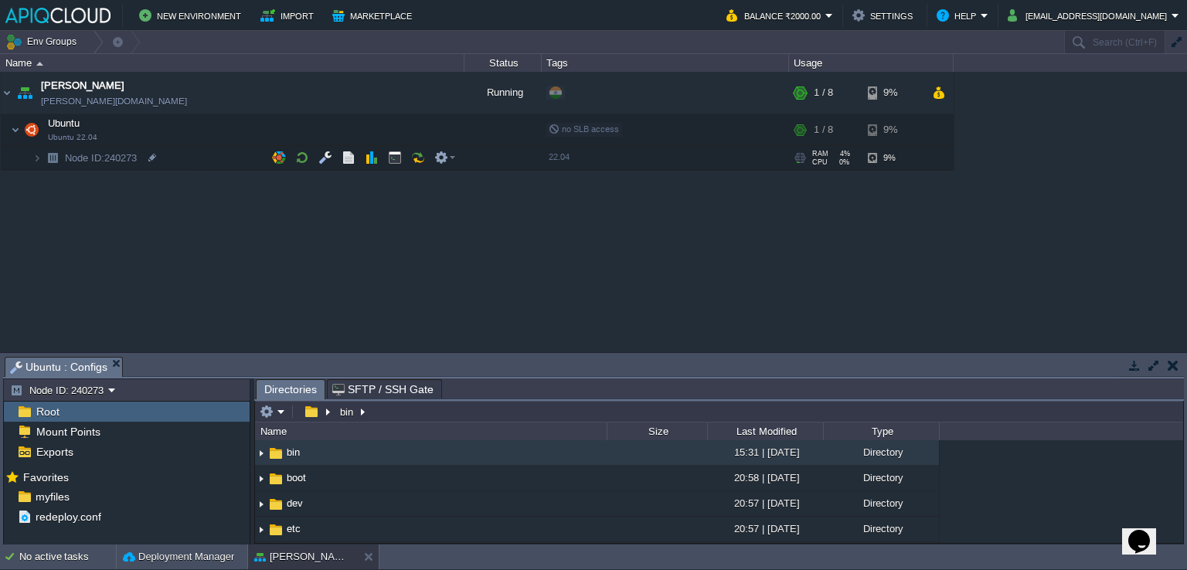
drag, startPoint x: 548, startPoint y: 355, endPoint x: 539, endPoint y: 247, distance: 109.4
click at [539, 247] on div "Env Groups Search (Ctrl+F) Let's get started! Create New Environment Deploy Sol…" at bounding box center [593, 288] width 1187 height 514
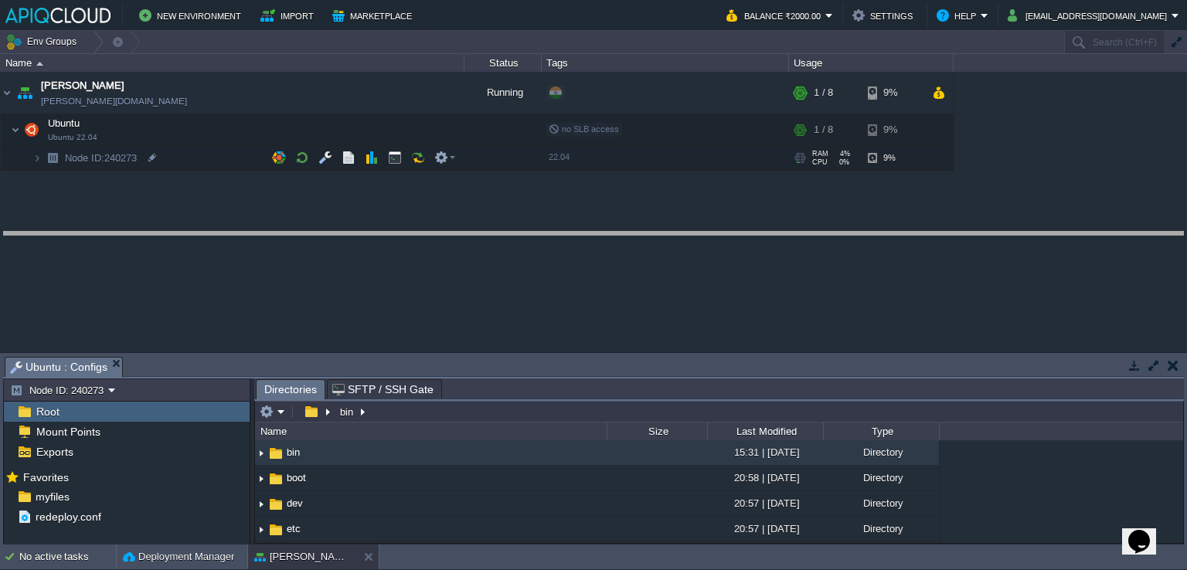
drag, startPoint x: 545, startPoint y: 376, endPoint x: 547, endPoint y: 251, distance: 125.2
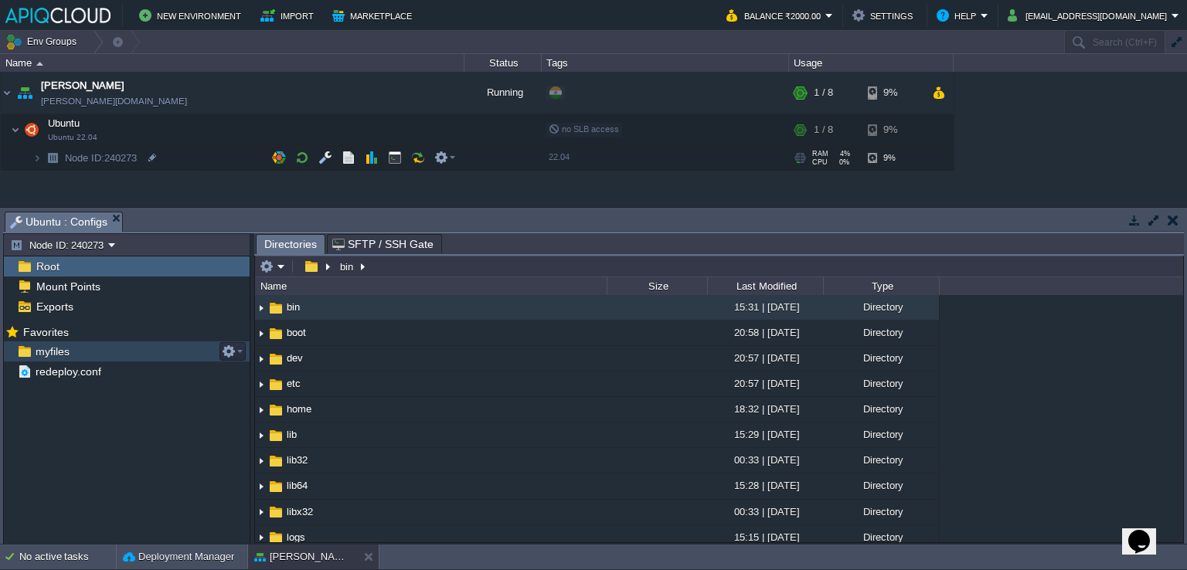
click at [35, 346] on span "myfiles" at bounding box center [51, 352] width 39 height 14
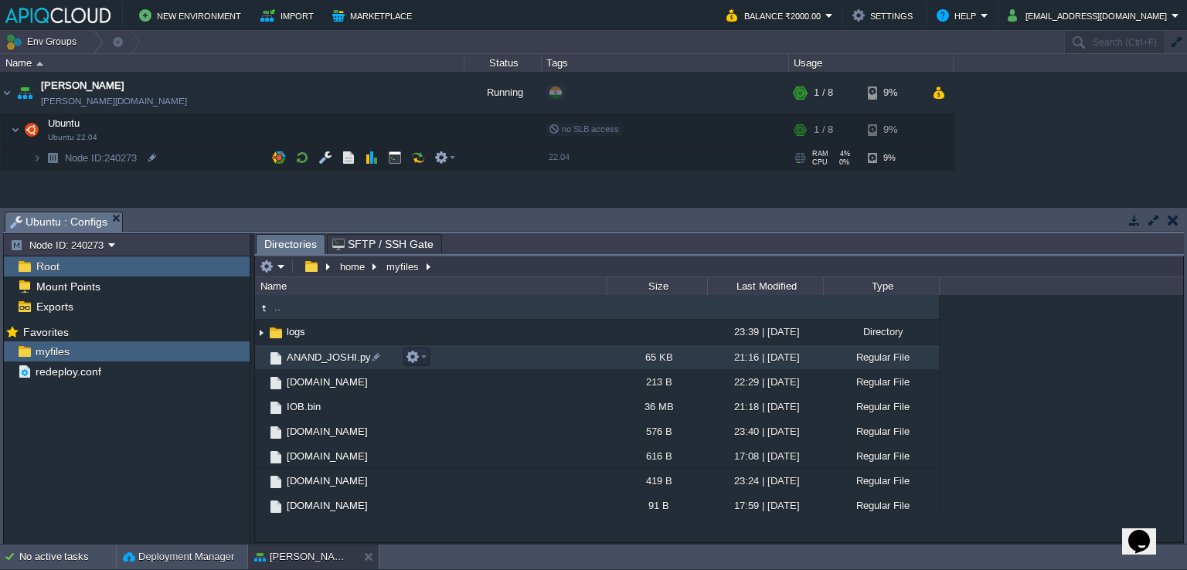
drag, startPoint x: 321, startPoint y: 359, endPoint x: 295, endPoint y: 358, distance: 26.3
click at [295, 358] on span "ANAND_JOSHI.py" at bounding box center [328, 357] width 89 height 13
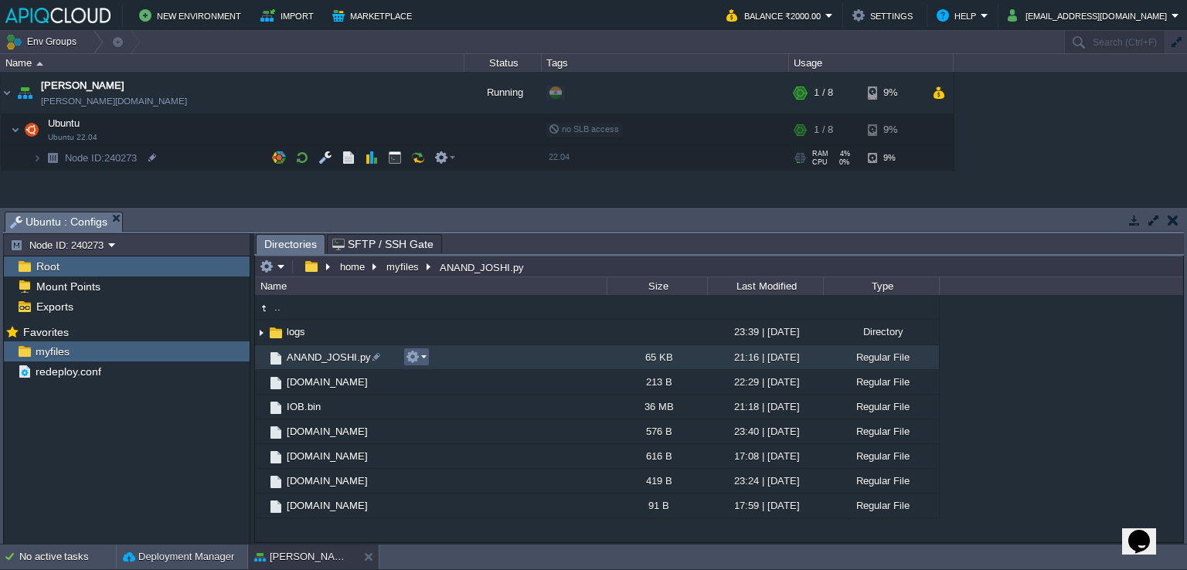
click at [421, 358] on em at bounding box center [416, 357] width 21 height 14
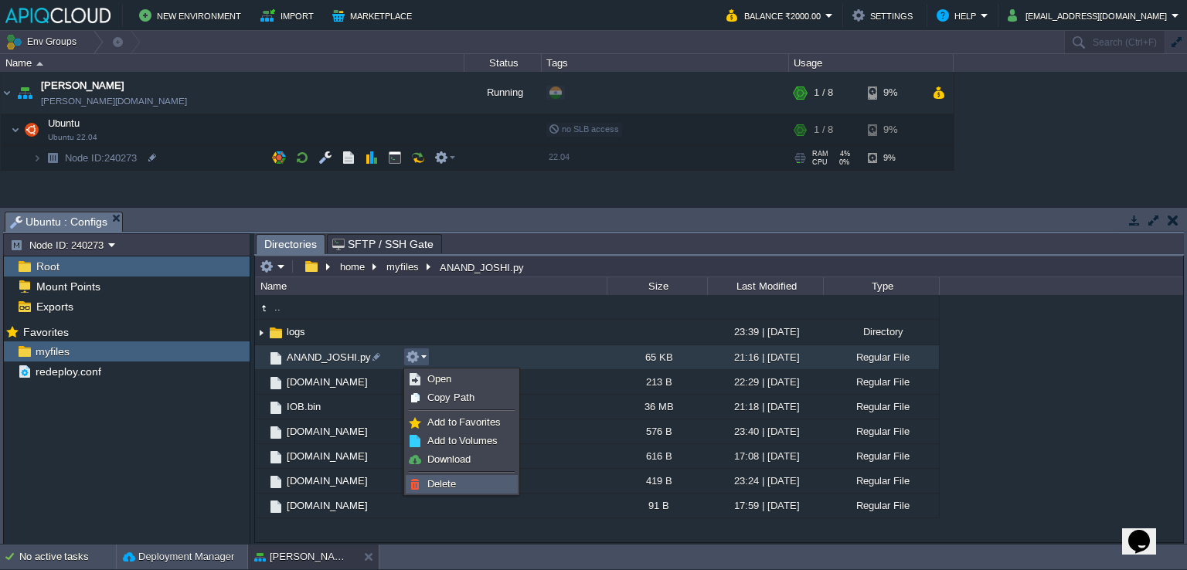
click at [442, 486] on span "Delete" at bounding box center [441, 484] width 29 height 12
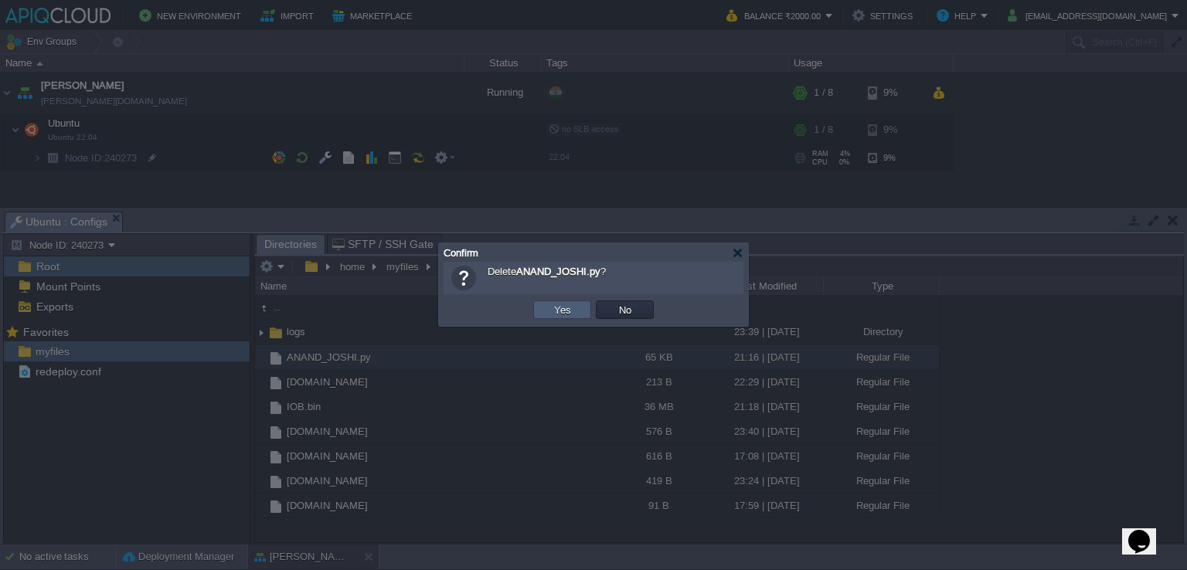
click at [548, 310] on td "Yes" at bounding box center [562, 310] width 58 height 19
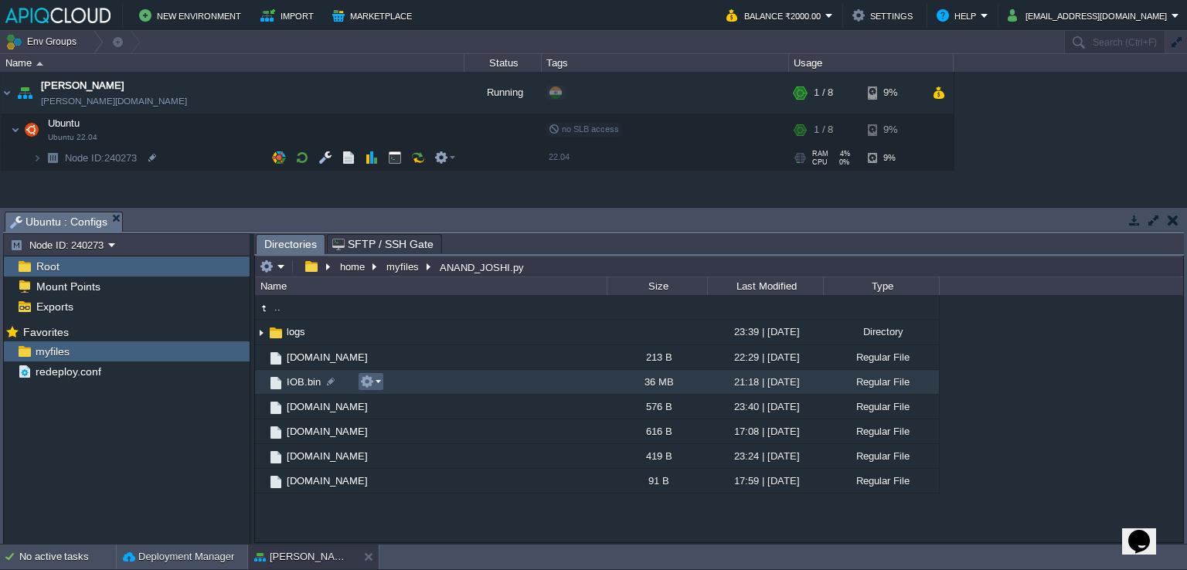
click at [376, 380] on em at bounding box center [370, 382] width 21 height 14
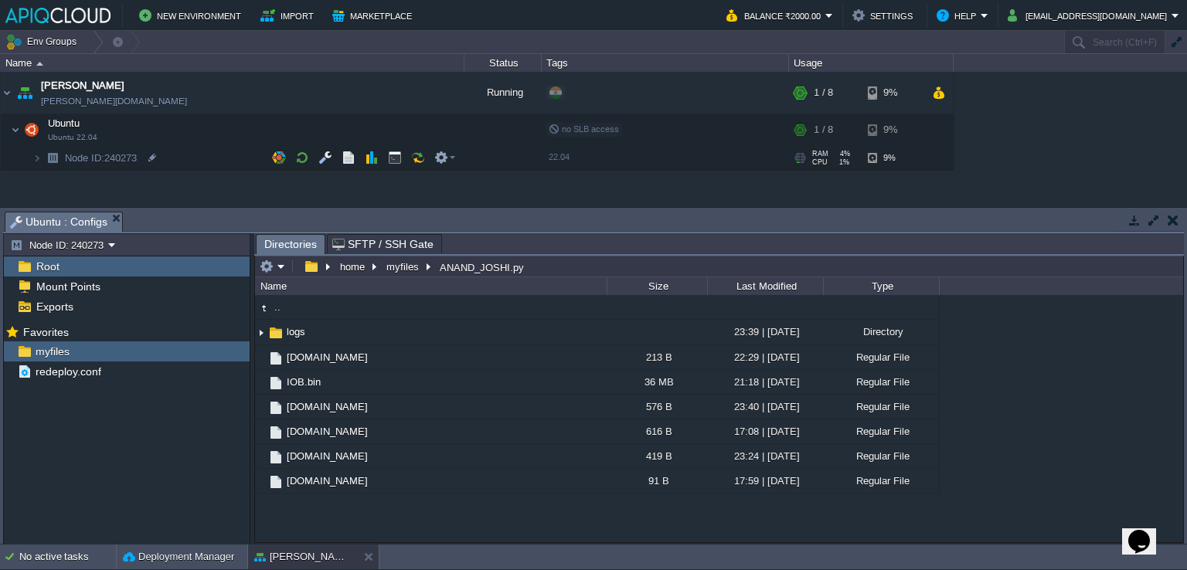
click at [190, 470] on div "Mark the most frequently used files and directories as Favorites to easily acce…" at bounding box center [127, 434] width 246 height 226
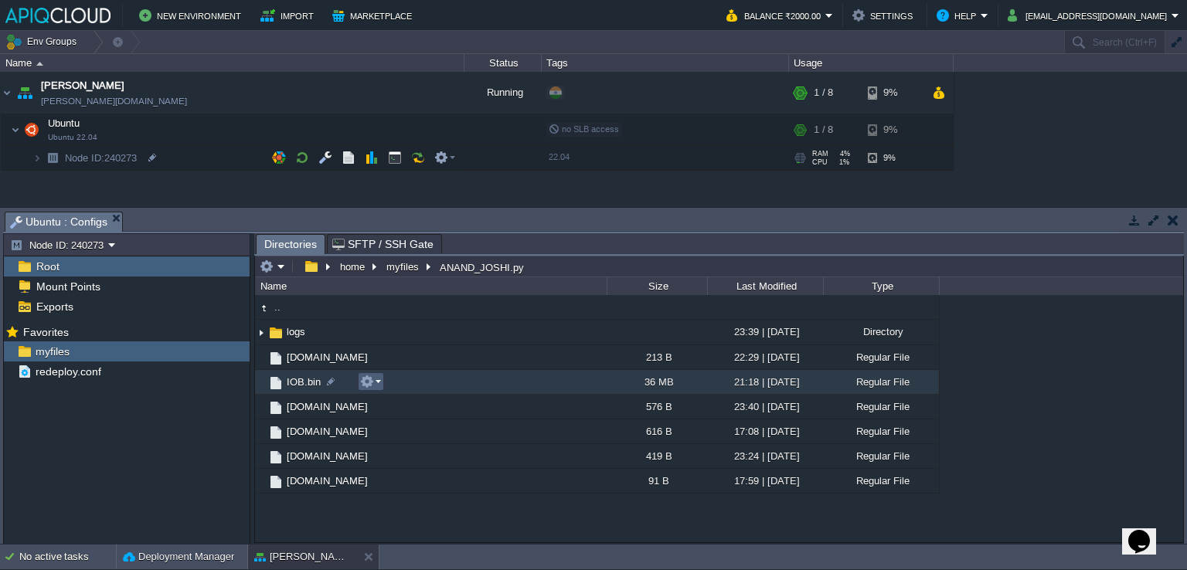
click at [377, 379] on em at bounding box center [370, 382] width 21 height 14
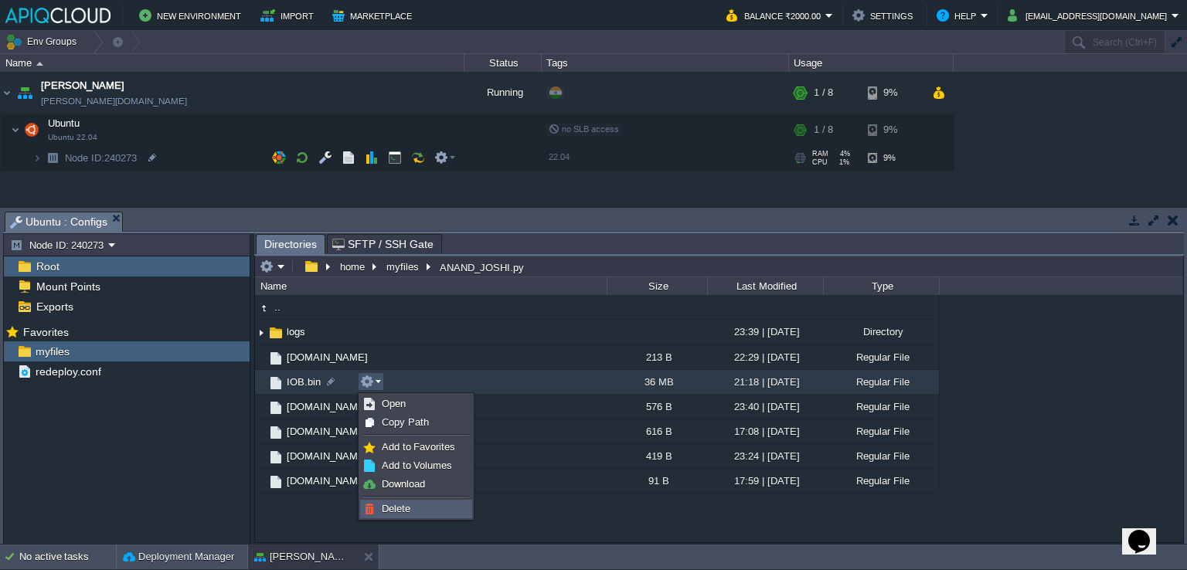
click at [394, 503] on span "Delete" at bounding box center [396, 509] width 29 height 12
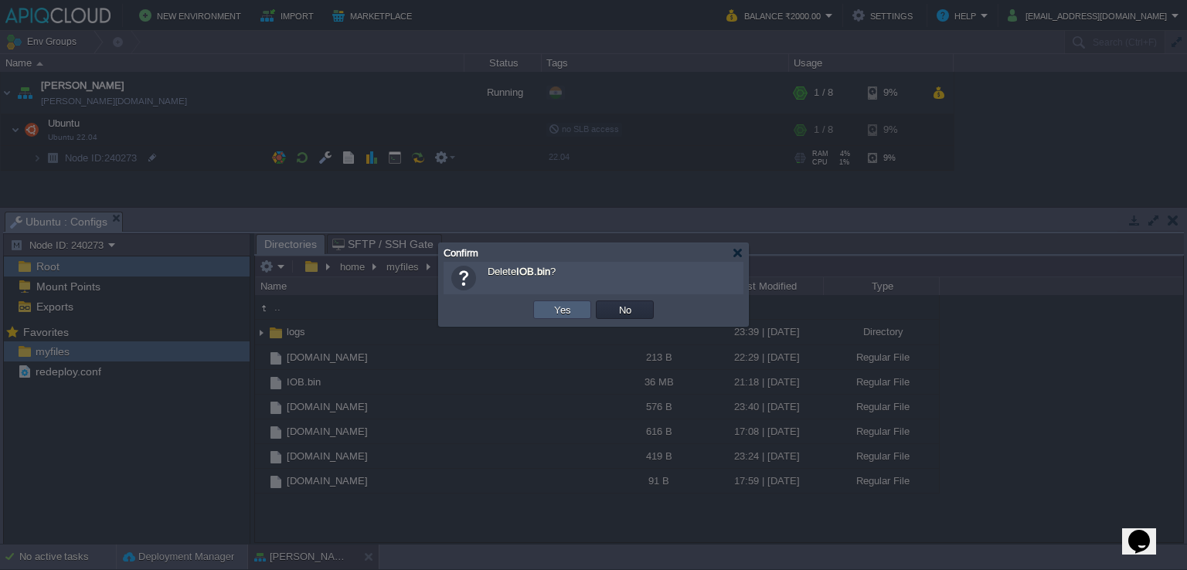
click at [581, 314] on td "Yes" at bounding box center [562, 310] width 58 height 19
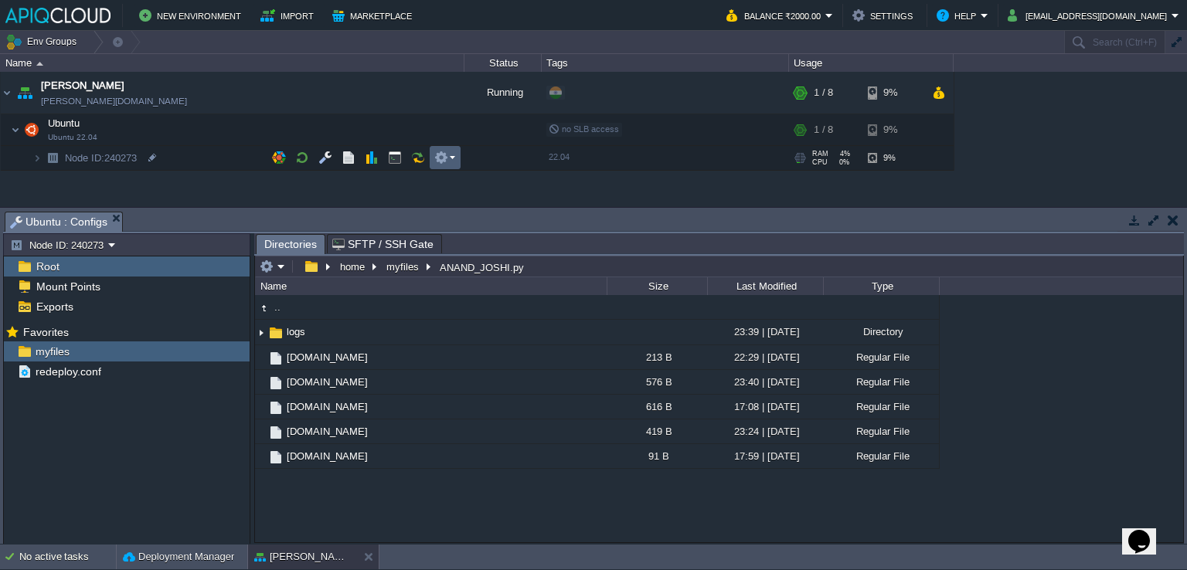
click at [451, 154] on em at bounding box center [444, 158] width 21 height 14
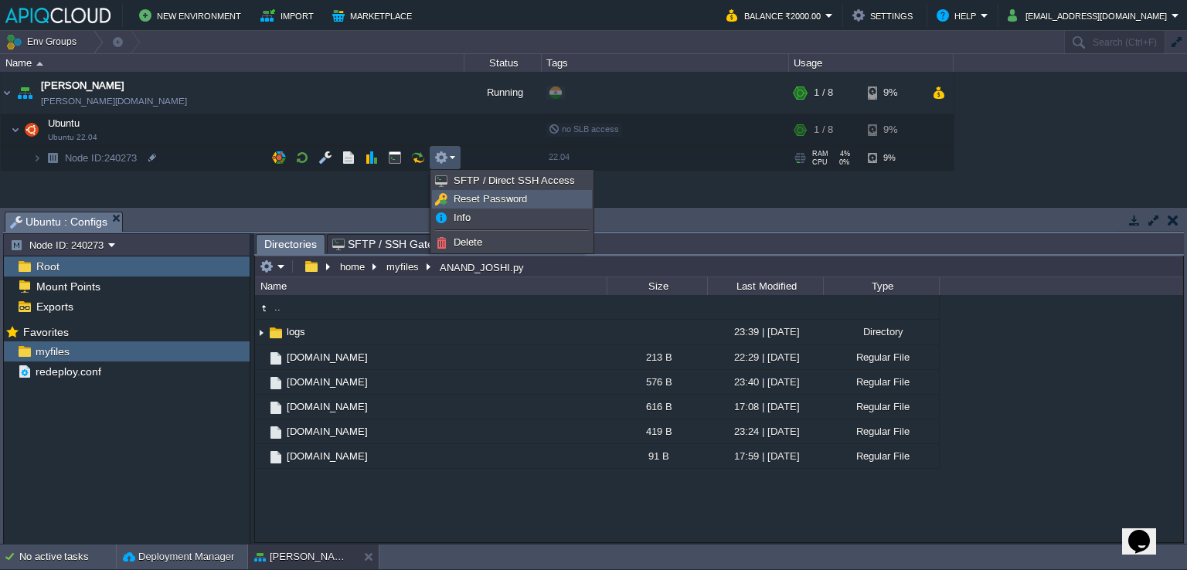
click at [549, 203] on link "Reset Password" at bounding box center [512, 199] width 158 height 17
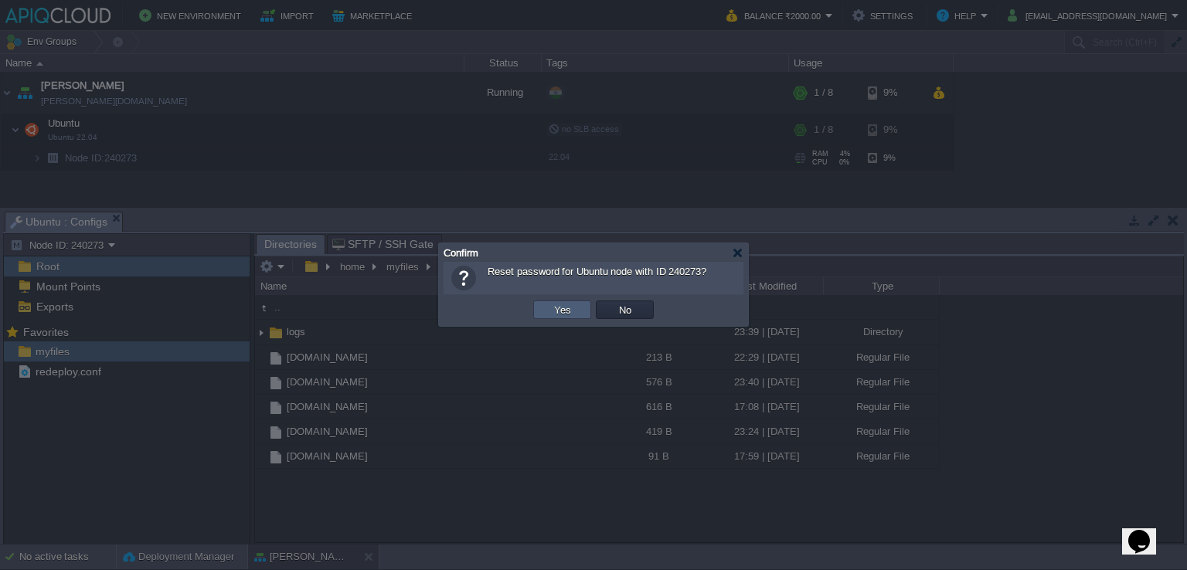
click at [561, 311] on button "Yes" at bounding box center [562, 310] width 26 height 14
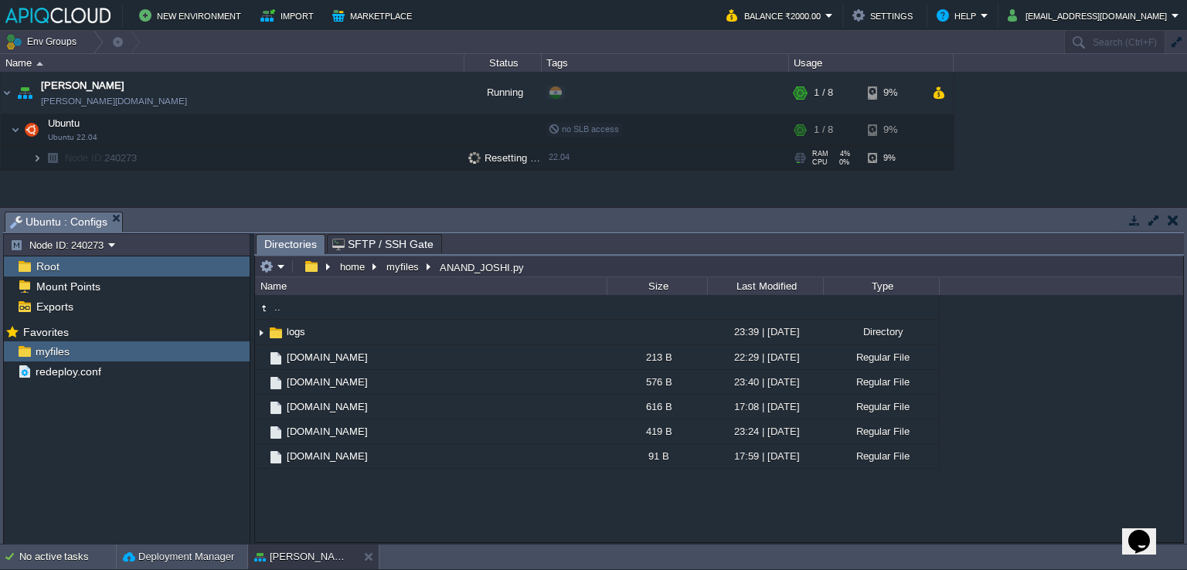
click at [33, 155] on img at bounding box center [36, 158] width 9 height 24
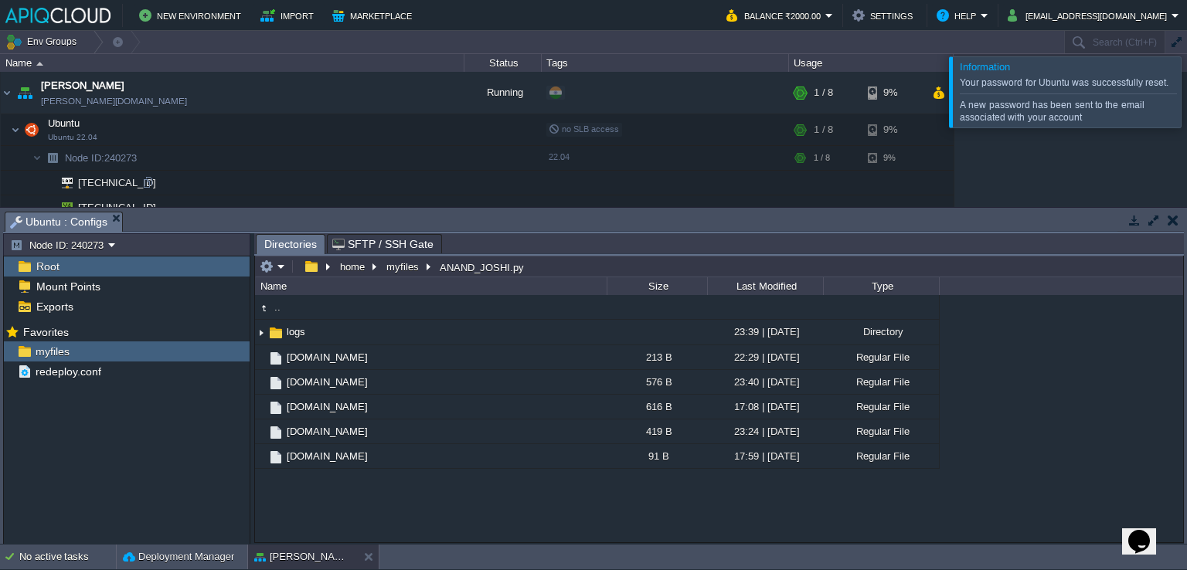
scroll to position [12, 0]
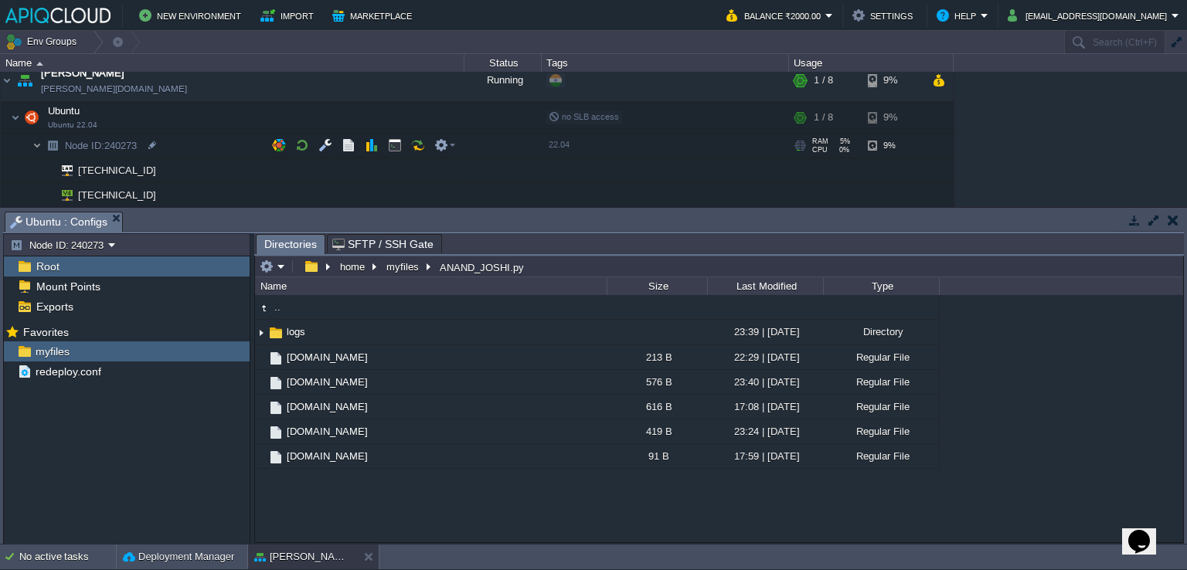
click at [38, 141] on img at bounding box center [36, 146] width 9 height 24
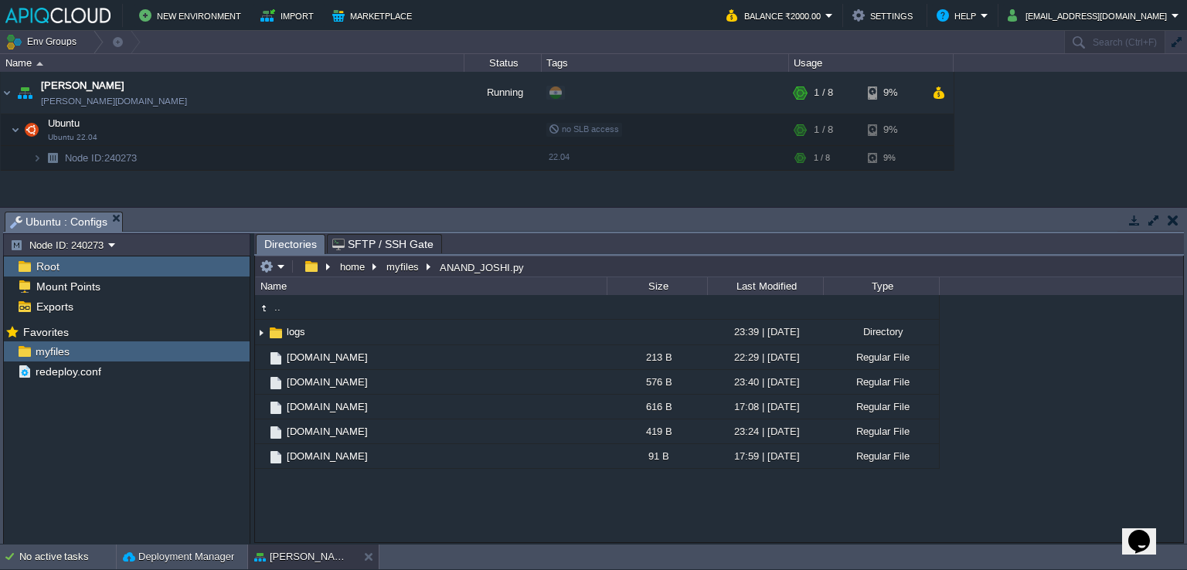
click at [111, 212] on div "Ubuntu : Configs" at bounding box center [64, 222] width 118 height 20
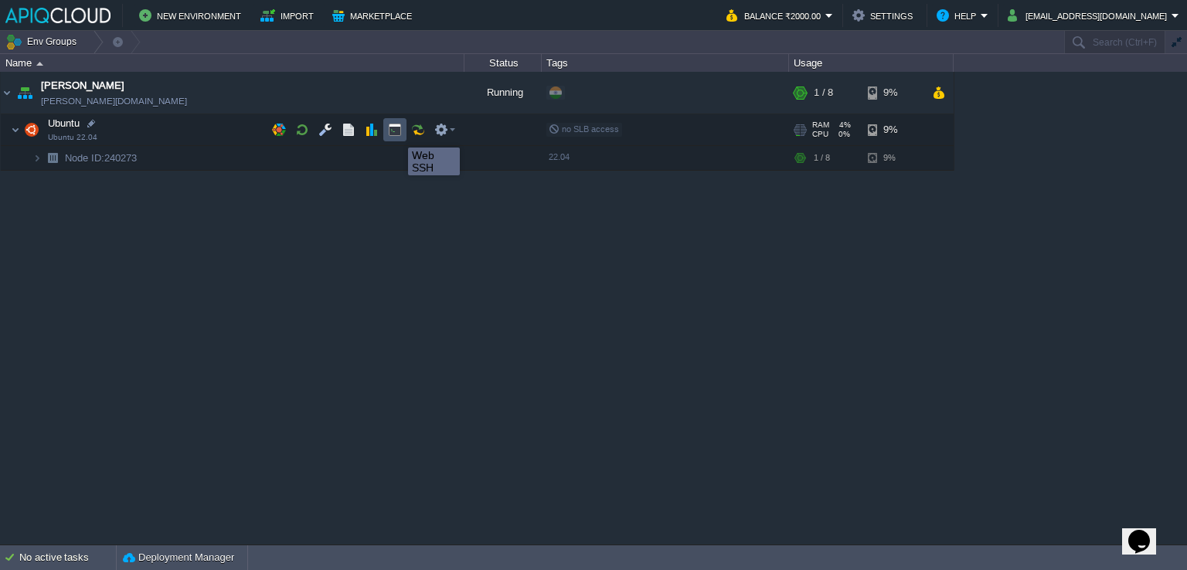
click at [396, 134] on button "button" at bounding box center [395, 130] width 14 height 14
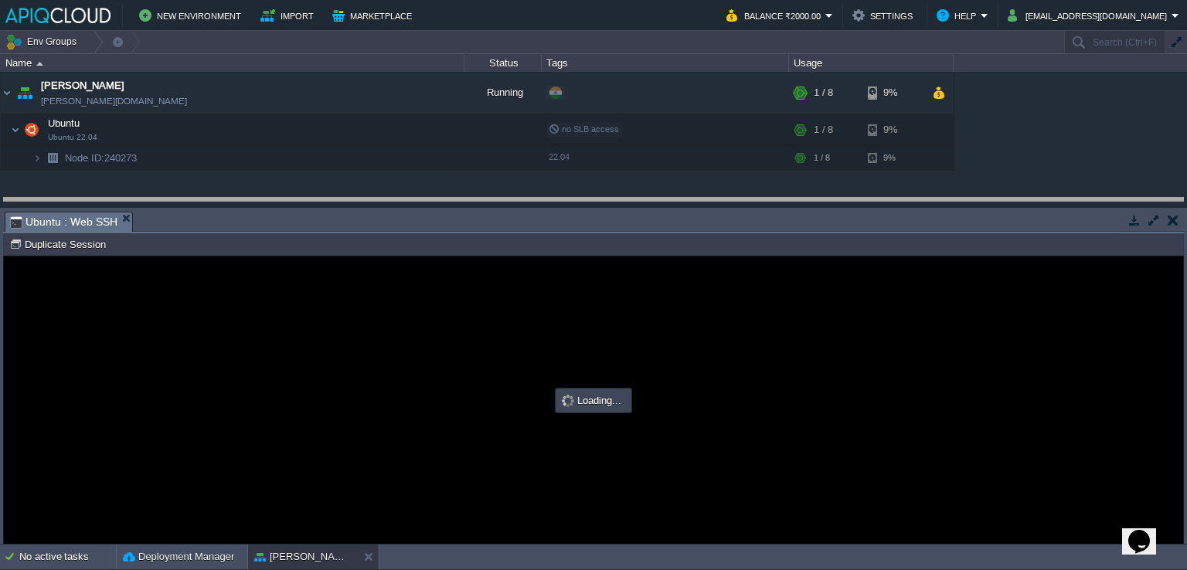
drag, startPoint x: 430, startPoint y: 213, endPoint x: 430, endPoint y: 199, distance: 13.9
click at [430, 199] on body "New Environment Import Marketplace Bonus ₹0.00 Upgrade Account Balance ₹2000.00…" at bounding box center [593, 285] width 1187 height 570
type input "#000000"
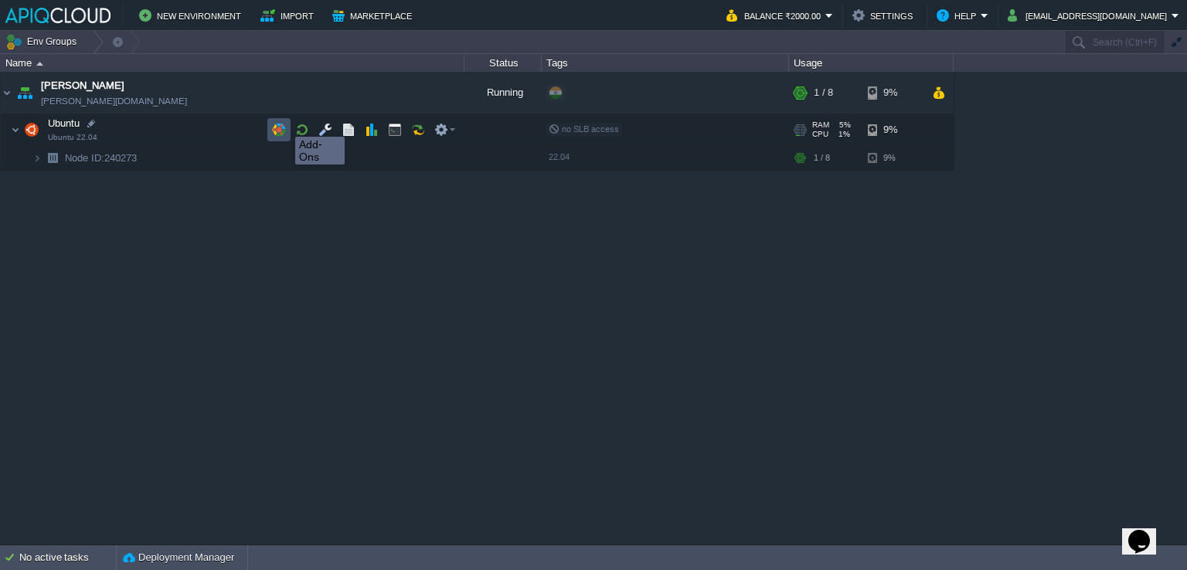
click at [284, 123] on button "button" at bounding box center [279, 130] width 14 height 14
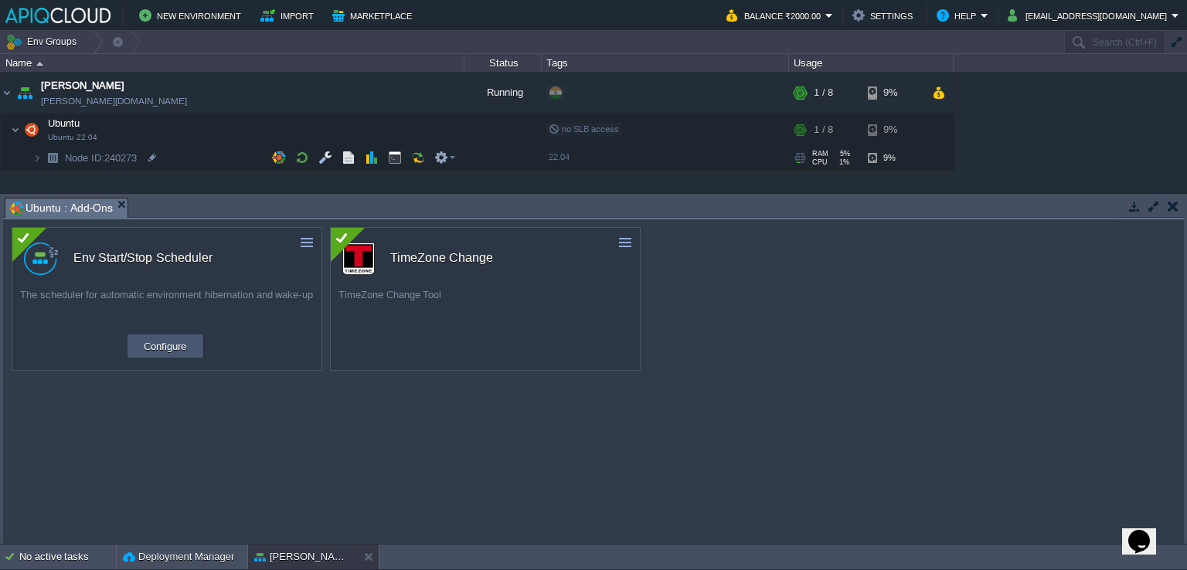
click at [176, 347] on button "Configure" at bounding box center [165, 346] width 52 height 19
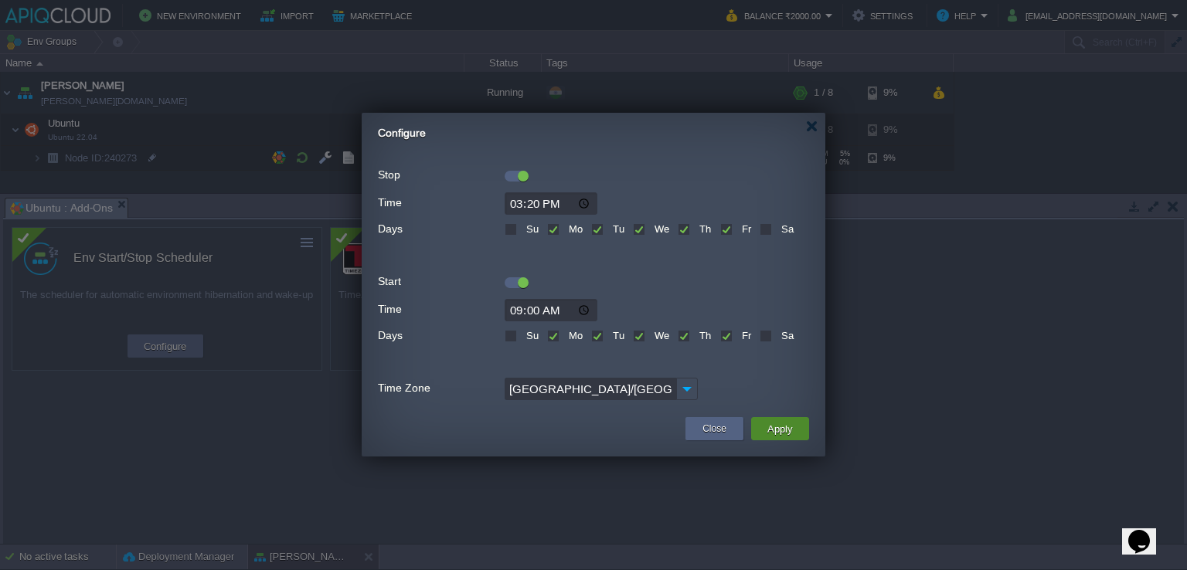
click at [777, 428] on button "Apply" at bounding box center [780, 429] width 35 height 19
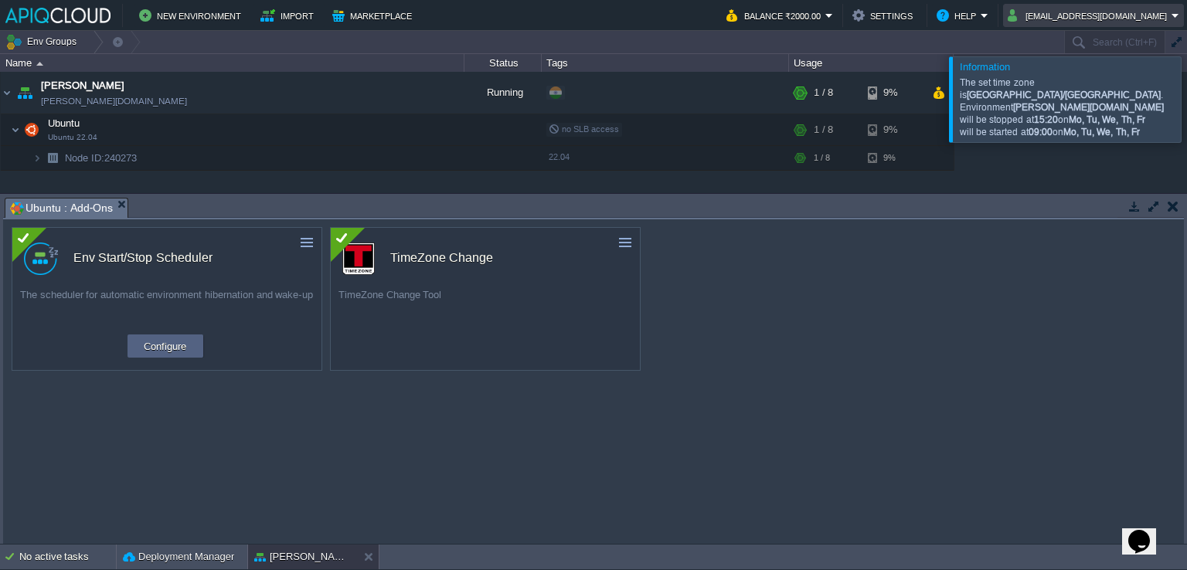
click at [1141, 13] on button "ava0451pat@gmail.com" at bounding box center [1090, 15] width 164 height 19
click at [1097, 84] on span "Sign out" at bounding box center [1086, 82] width 37 height 12
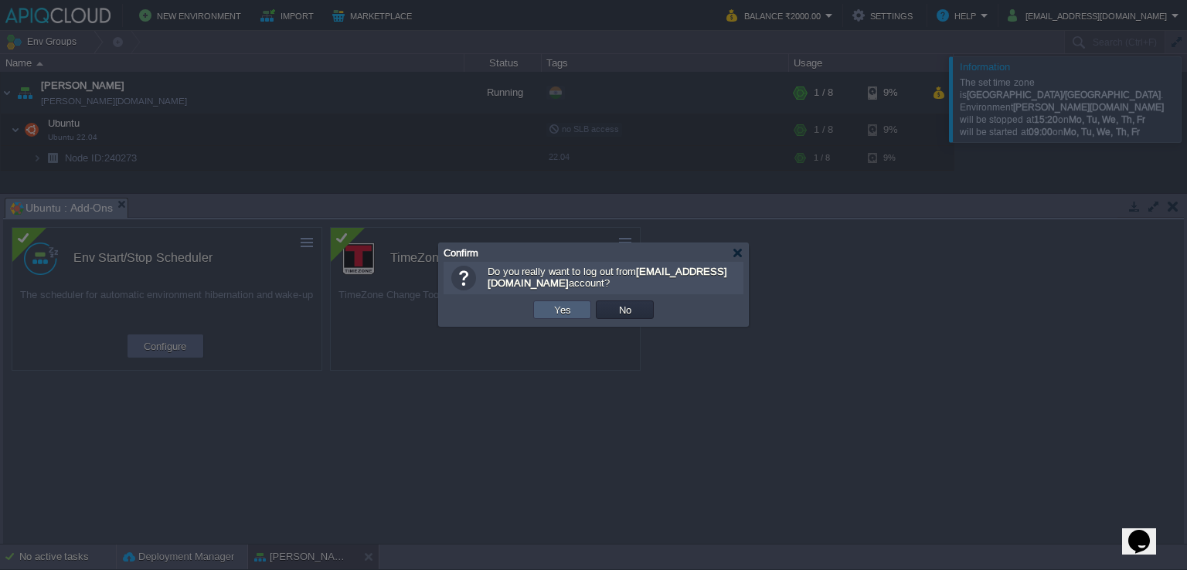
click at [548, 312] on td "Yes" at bounding box center [562, 310] width 58 height 19
